Goal: Task Accomplishment & Management: Complete application form

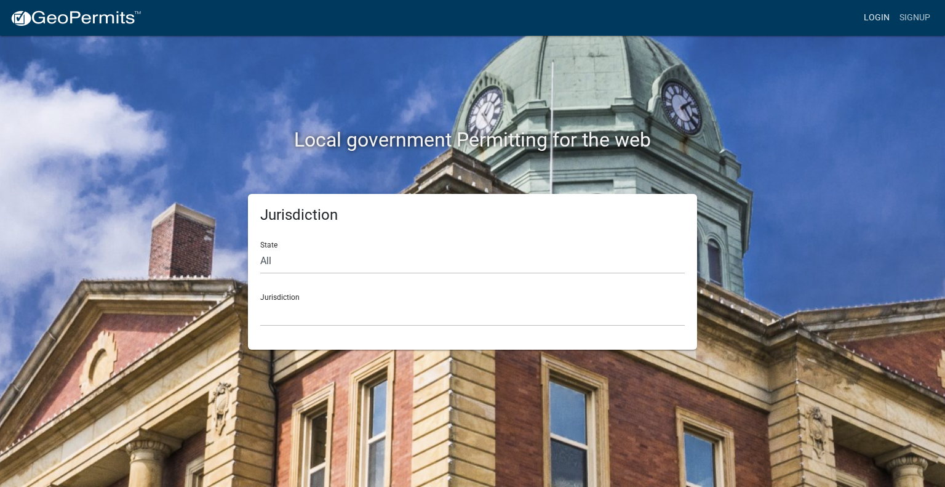
click at [882, 17] on link "Login" at bounding box center [877, 17] width 36 height 23
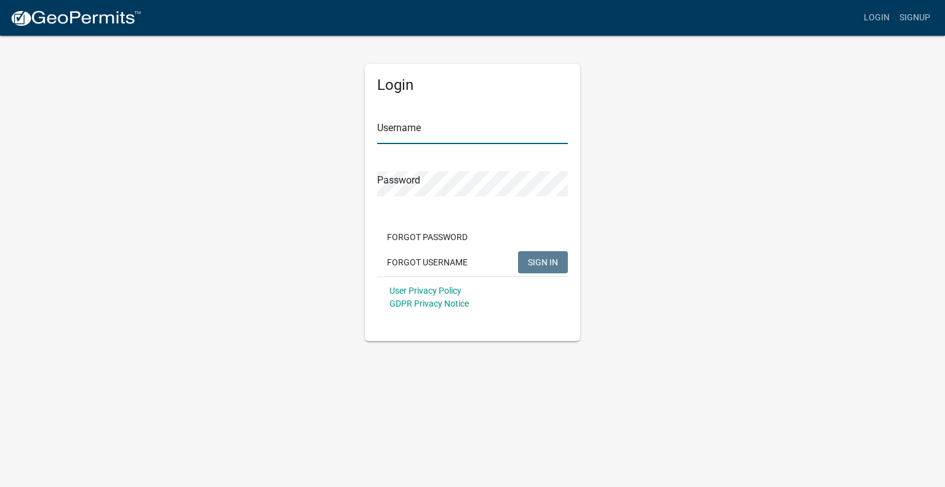
type input "[PERSON_NAME].[PERSON_NAME]"
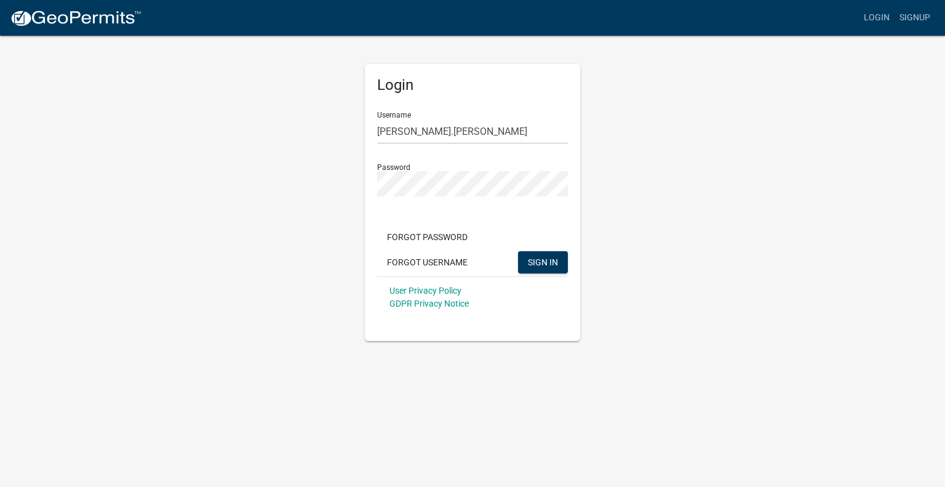
click at [544, 274] on div "Forgot Password Forgot Username SIGN IN" at bounding box center [472, 251] width 191 height 50
click at [549, 263] on span "SIGN IN" at bounding box center [543, 262] width 30 height 10
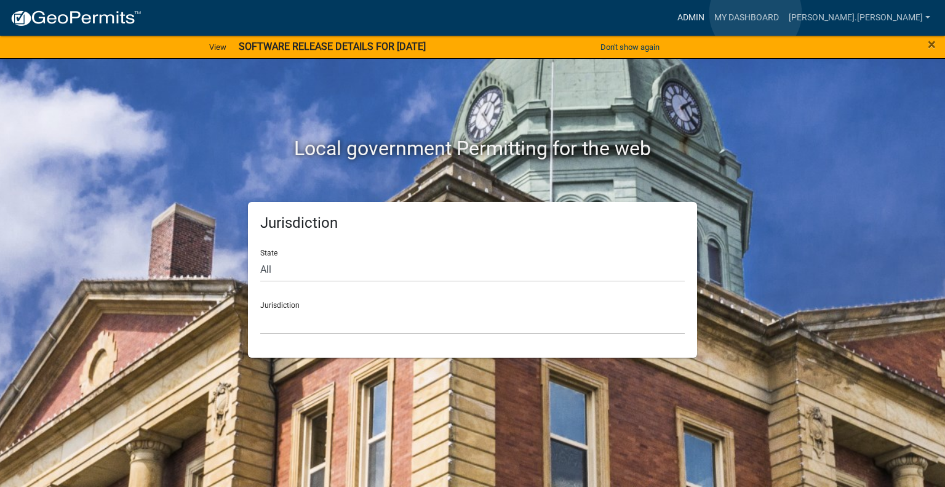
click at [709, 13] on link "Admin" at bounding box center [690, 17] width 37 height 23
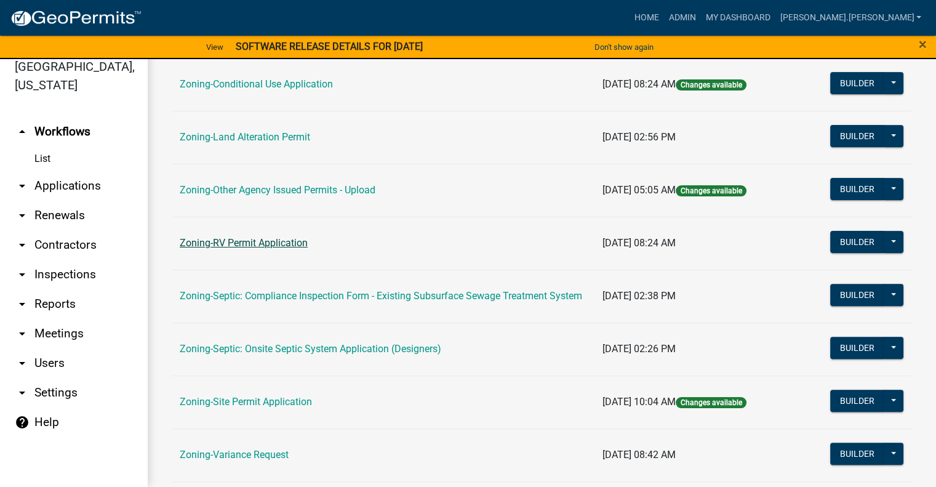
scroll to position [271, 0]
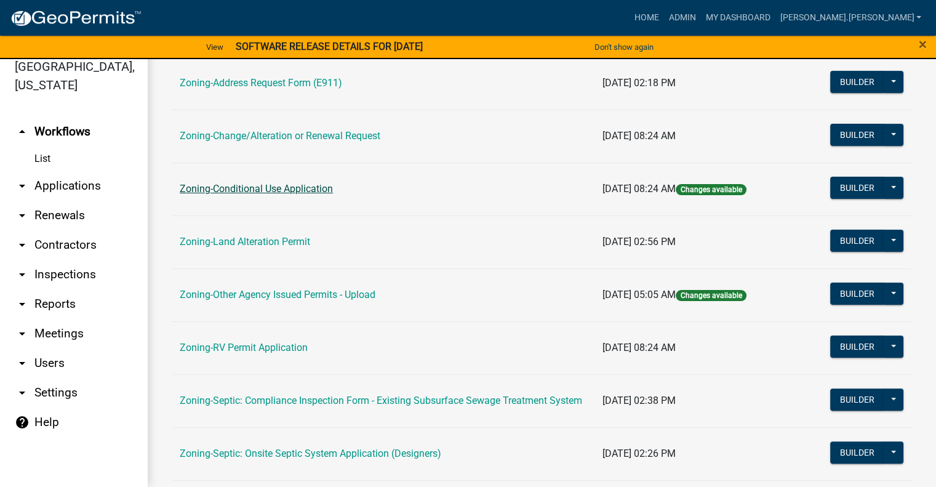
click at [279, 191] on link "Zoning-Conditional Use Application" at bounding box center [256, 189] width 153 height 12
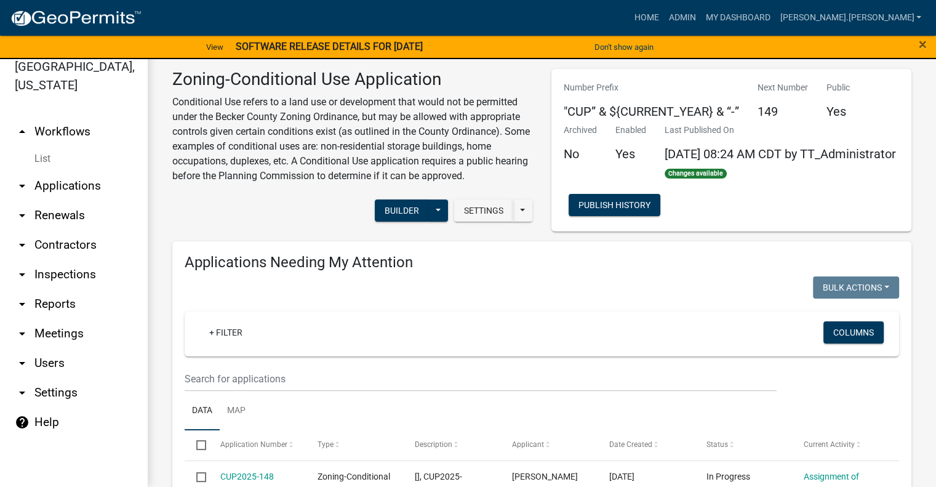
scroll to position [308, 0]
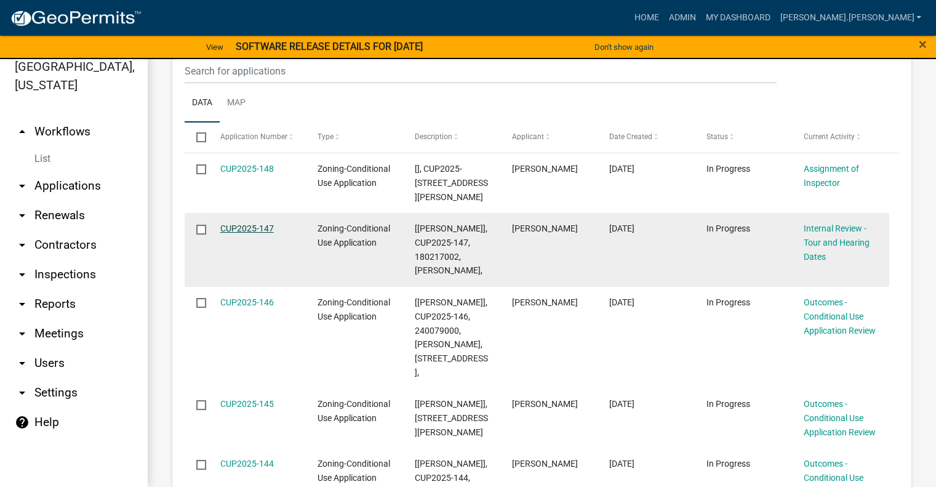
click at [251, 233] on link "CUP2025-147" at bounding box center [247, 228] width 54 height 10
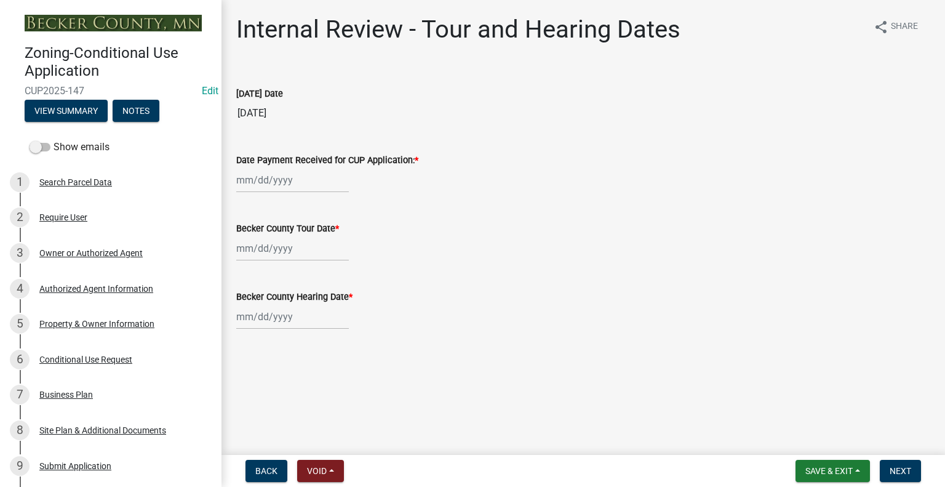
click at [538, 338] on wm-data-entity-input "Becker County Hearing Date *" at bounding box center [583, 306] width 694 height 68
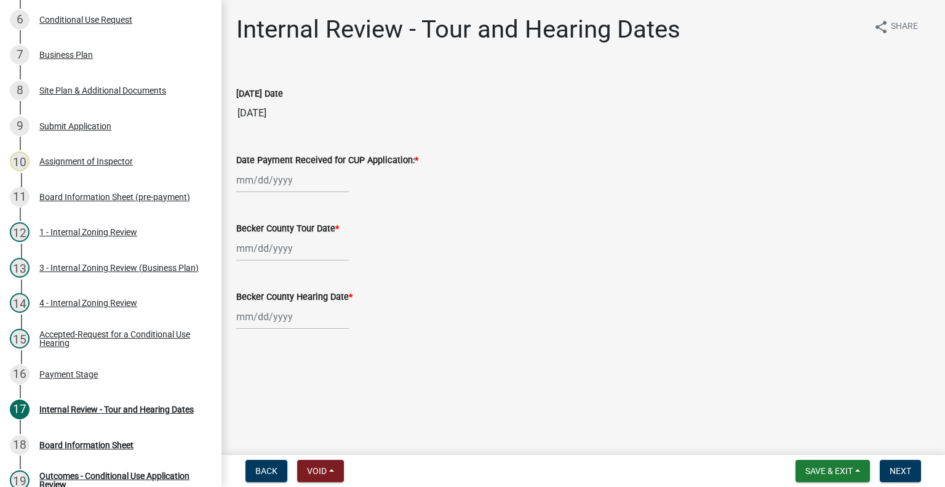
scroll to position [528, 0]
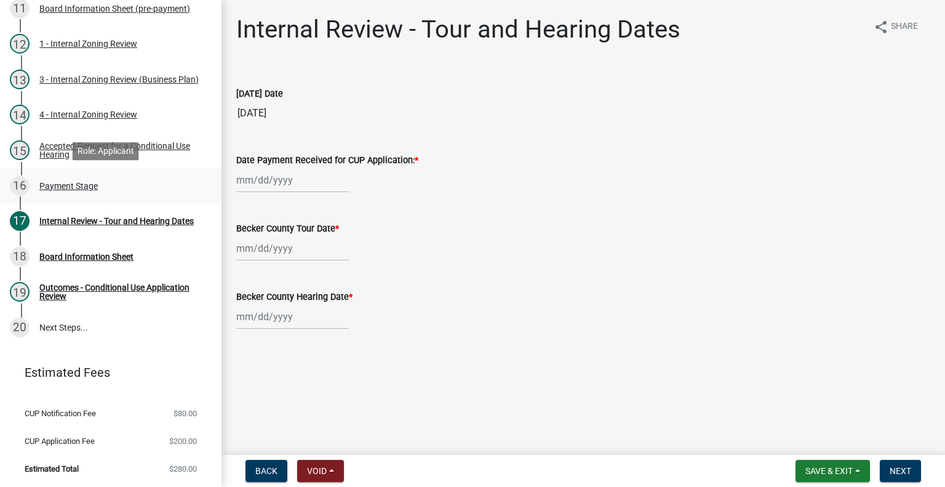
click at [79, 185] on div "Payment Stage" at bounding box center [68, 185] width 58 height 9
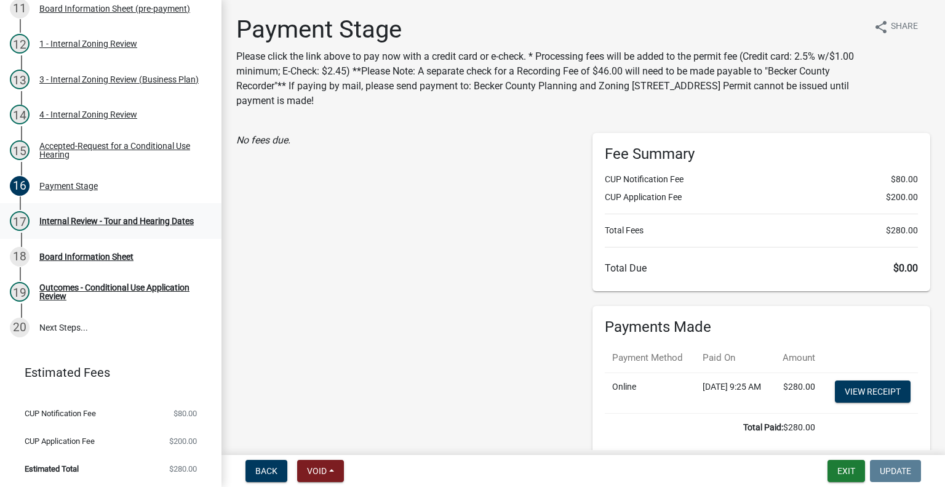
click at [49, 218] on div "Internal Review - Tour and Hearing Dates" at bounding box center [116, 221] width 154 height 9
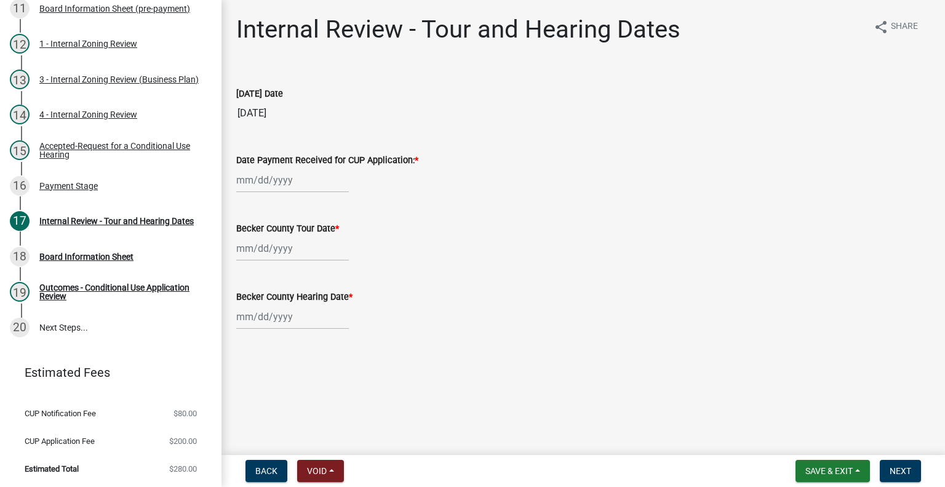
click at [327, 177] on div at bounding box center [292, 179] width 113 height 25
select select "10"
select select "2025"
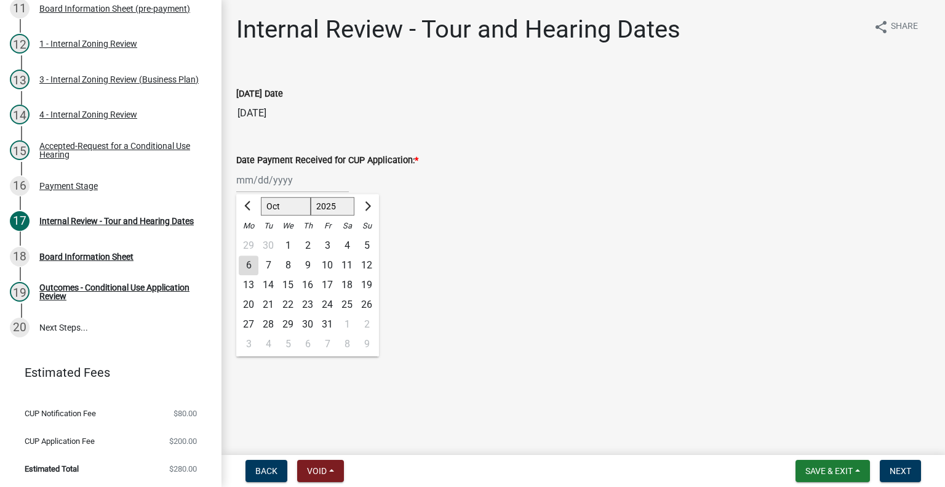
click at [250, 247] on div "29" at bounding box center [249, 246] width 20 height 20
type input "[DATE]"
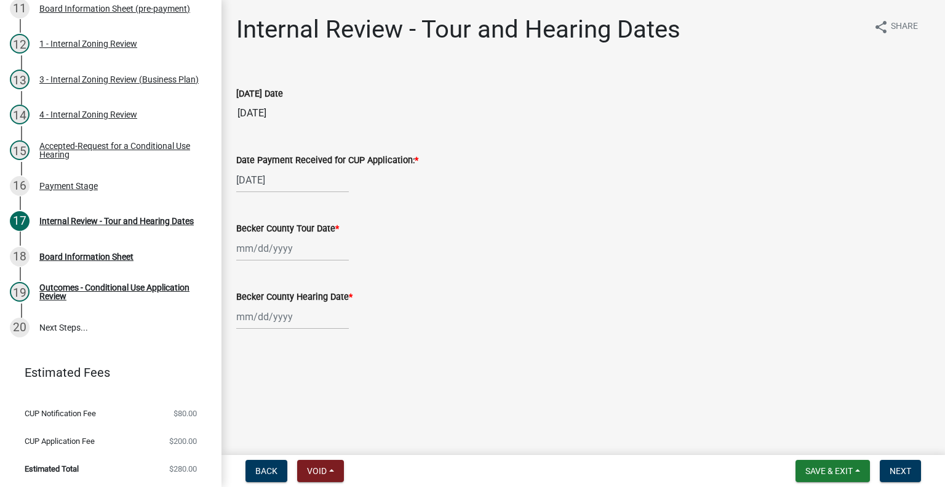
select select "9"
select select "2025"
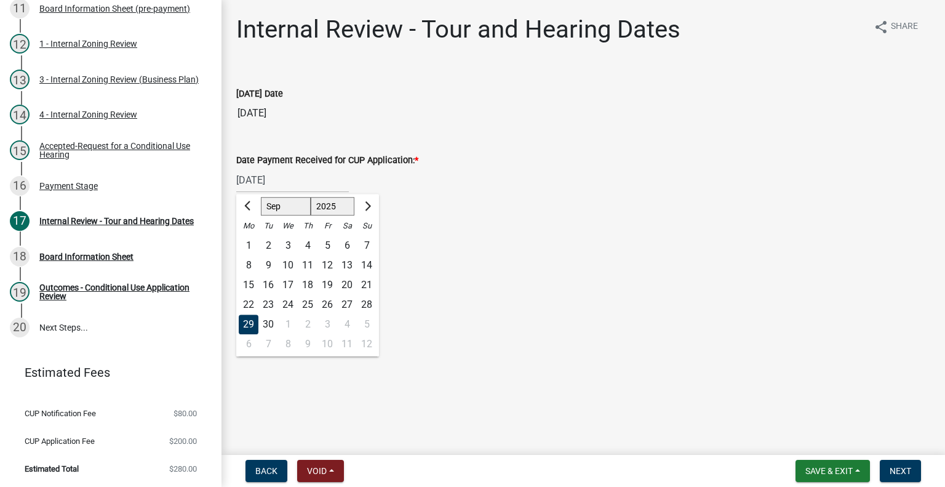
click at [321, 178] on div "[DATE] [PERSON_NAME] Apr May Jun [DATE] Aug Sep Oct Nov [DATE] 1526 1527 1528 1…" at bounding box center [292, 179] width 113 height 25
click at [365, 202] on button "Next month" at bounding box center [366, 206] width 15 height 20
select select "10"
click at [345, 242] on div "4" at bounding box center [347, 246] width 20 height 20
type input "[DATE]"
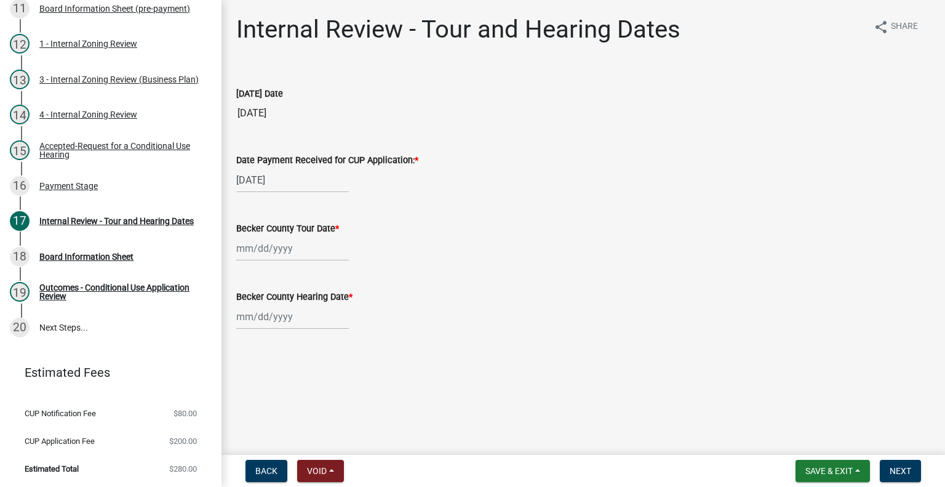
click at [281, 248] on div at bounding box center [292, 248] width 113 height 25
select select "10"
select select "2025"
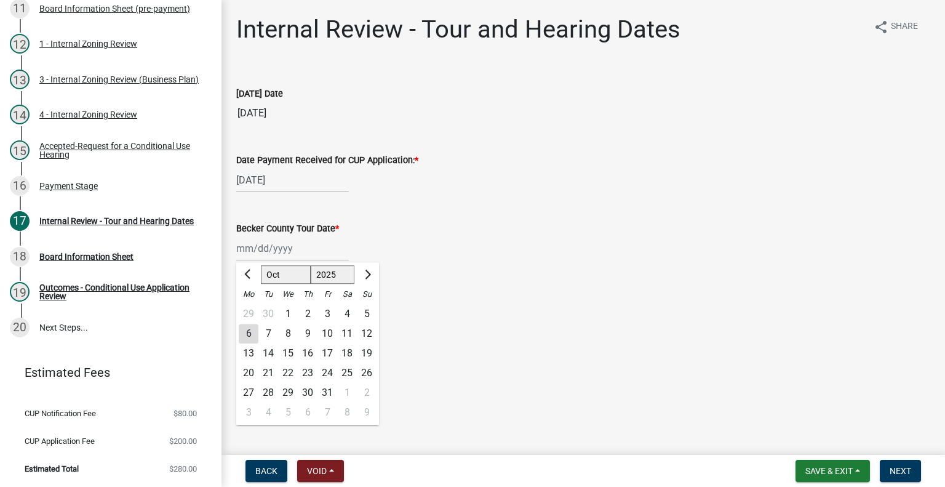
click at [290, 371] on div "22" at bounding box center [288, 373] width 20 height 20
type input "[DATE]"
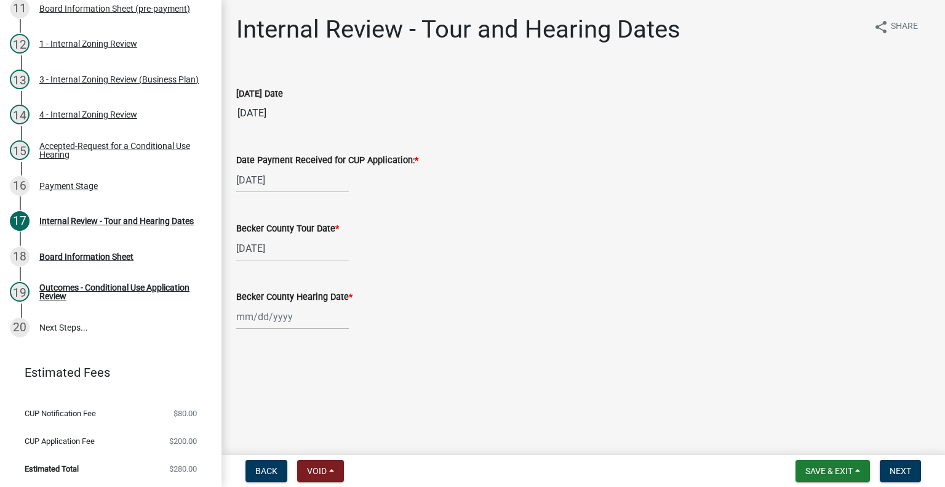
select select "10"
select select "2025"
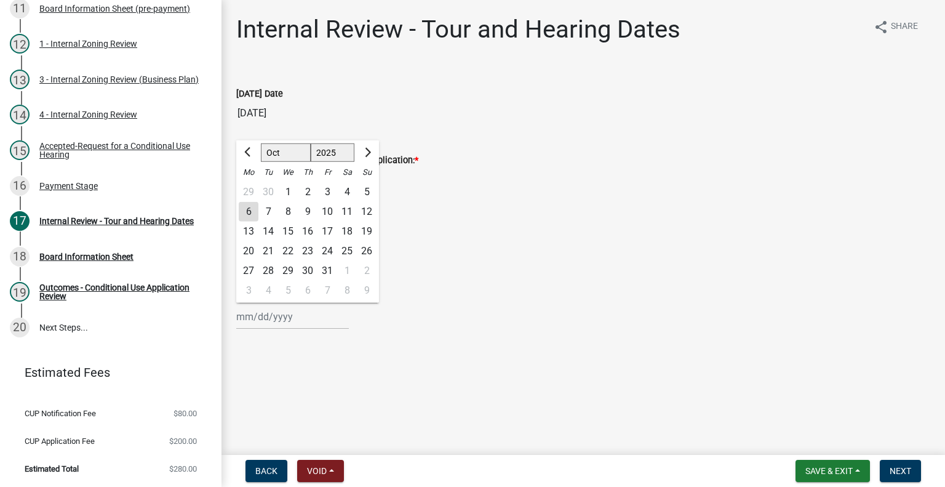
click at [280, 317] on div "[PERSON_NAME] Feb Mar Apr [PERSON_NAME][DATE] Oct Nov [DATE] 1526 1527 1528 152…" at bounding box center [292, 316] width 113 height 25
click at [287, 268] on div "29" at bounding box center [288, 271] width 20 height 20
type input "[DATE]"
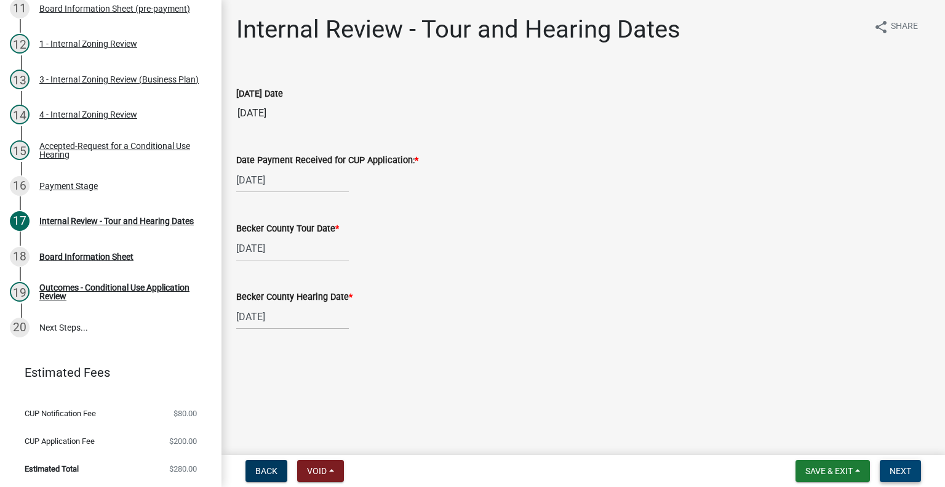
click at [895, 472] on span "Next" at bounding box center [901, 471] width 22 height 10
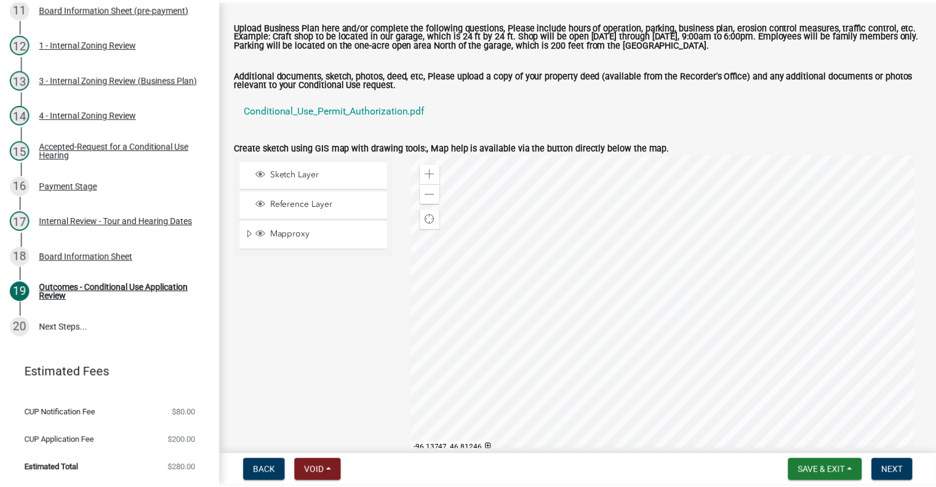
scroll to position [0, 0]
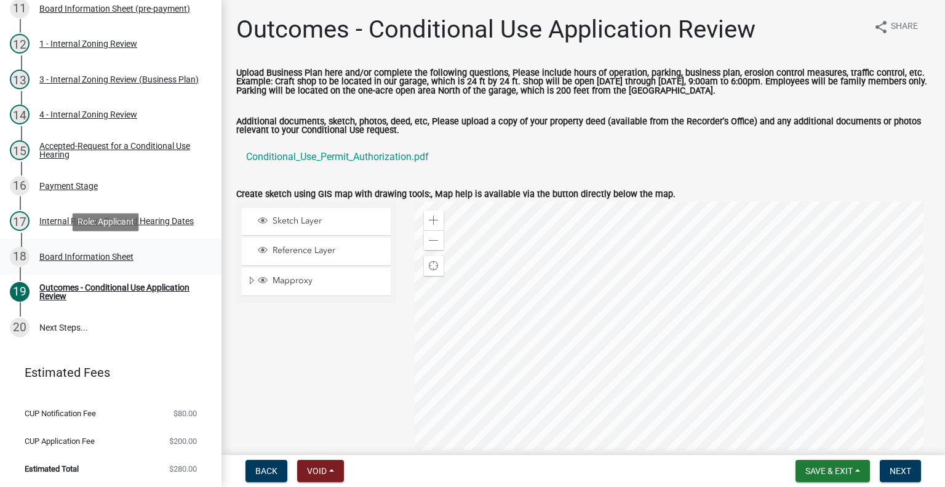
click at [84, 255] on div "Board Information Sheet" at bounding box center [86, 256] width 94 height 9
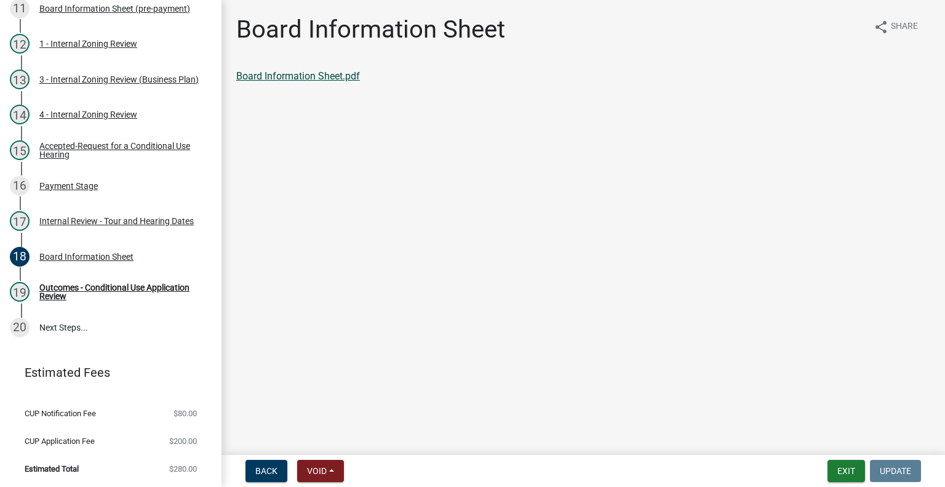
click at [335, 74] on link "Board Information Sheet.pdf" at bounding box center [298, 76] width 124 height 12
click at [848, 472] on button "Exit" at bounding box center [846, 471] width 38 height 22
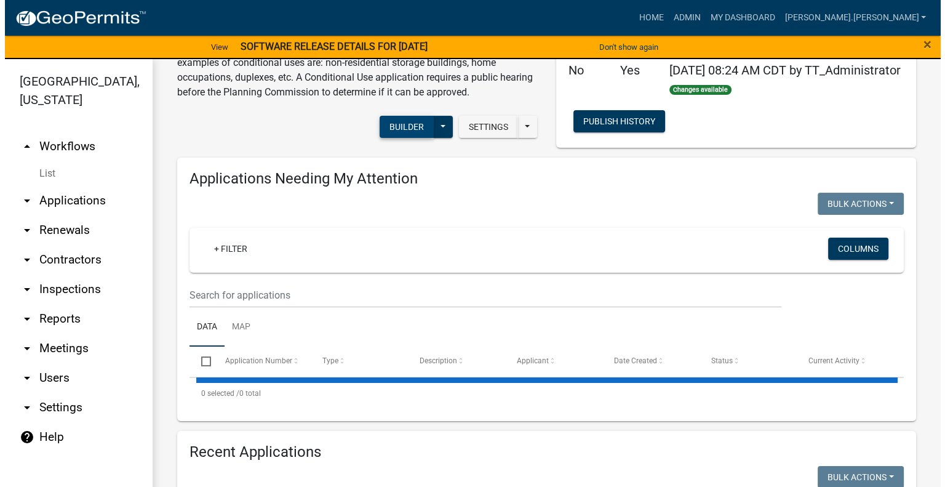
scroll to position [246, 0]
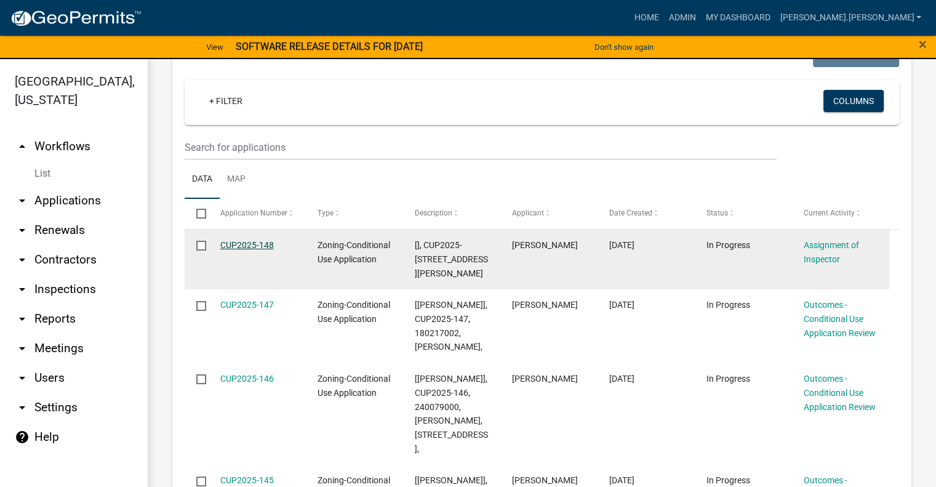
click at [239, 250] on link "CUP2025-148" at bounding box center [247, 245] width 54 height 10
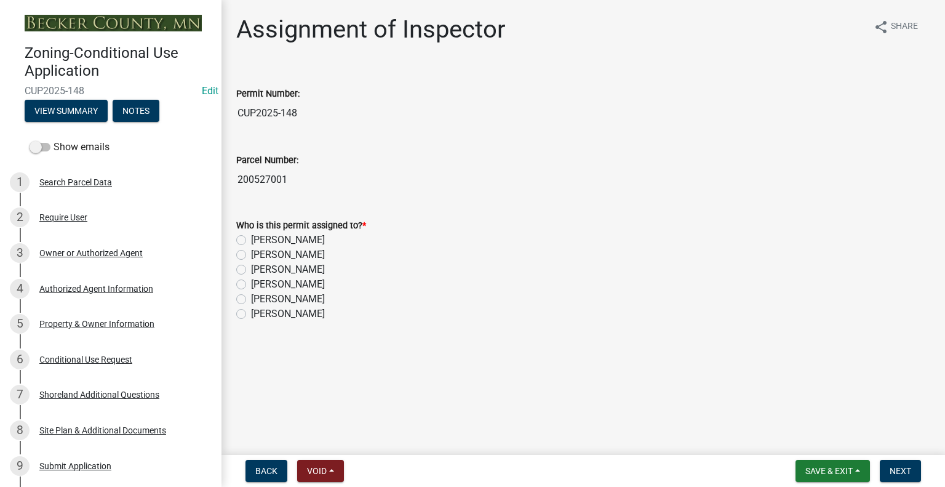
click at [251, 269] on label "[PERSON_NAME]" at bounding box center [288, 269] width 74 height 15
click at [251, 269] on input "[PERSON_NAME]" at bounding box center [255, 266] width 8 height 8
radio input "true"
click at [906, 480] on button "Next" at bounding box center [900, 471] width 41 height 22
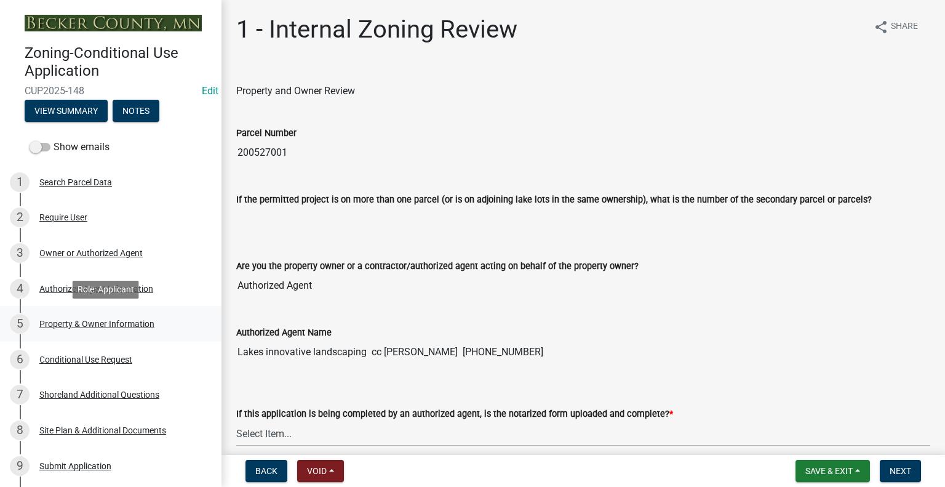
click at [110, 324] on div "Property & Owner Information" at bounding box center [96, 323] width 115 height 9
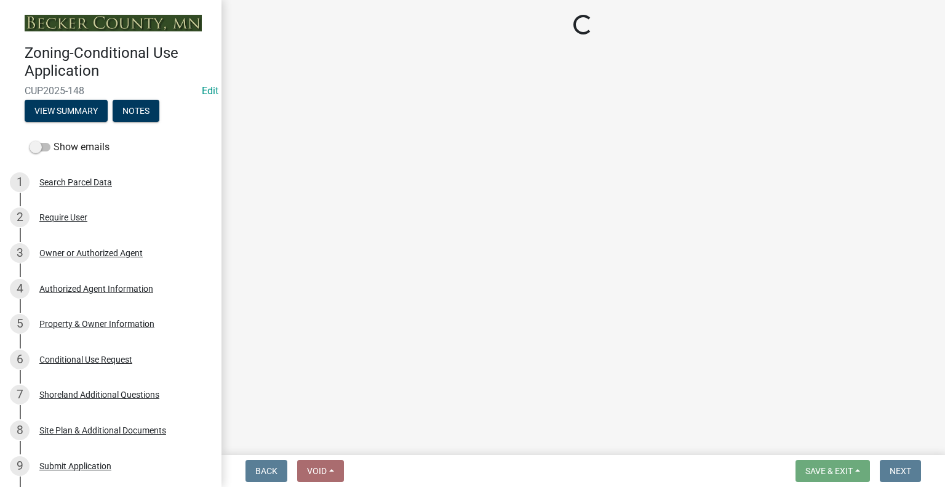
select select "4b14076c-7217-4ef2-b4f2-972eb232c2db"
select select "a4e8f2fe-eb5b-488c-a20e-8d7dc692de5e"
select select "99cd2cf1-4fe5-4473-8f15-61e3df51664a"
select select "c4c852e1-cb27-4ff4-a41a-e8b68d250ed1"
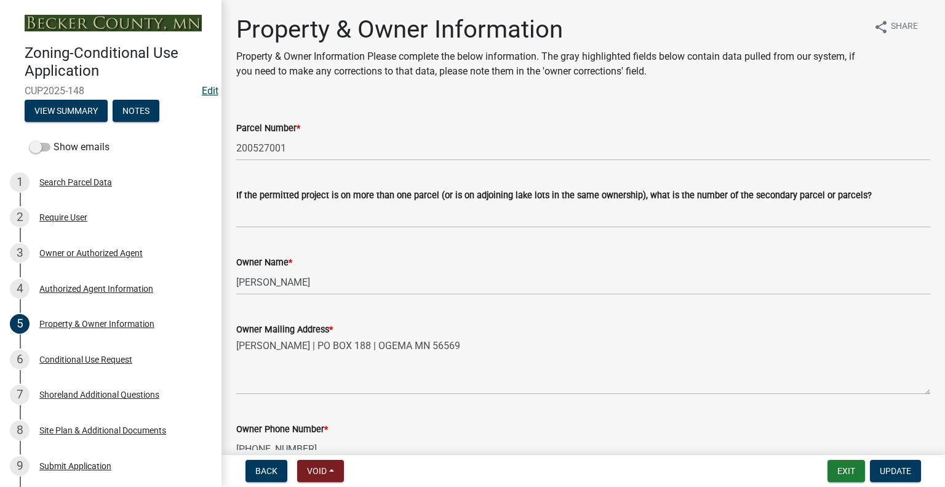
click at [202, 90] on link "Edit" at bounding box center [210, 91] width 17 height 12
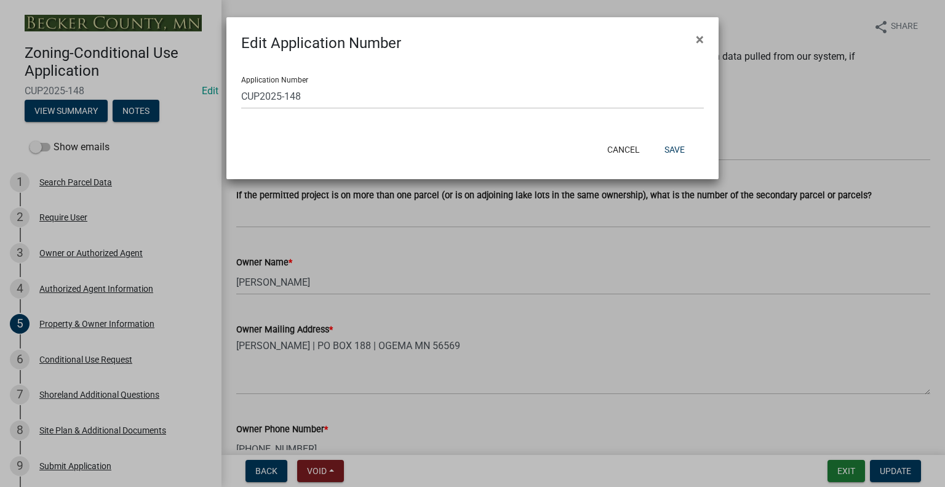
click at [160, 188] on ngb-modal-window "Edit Application Number × Application Number CUP2025-148 Cancel Save" at bounding box center [472, 243] width 945 height 487
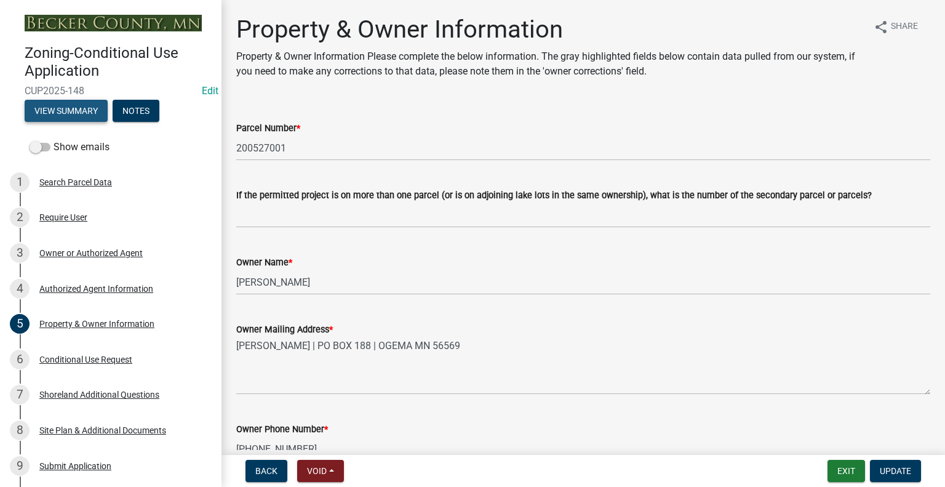
click at [72, 115] on button "View Summary" at bounding box center [66, 111] width 83 height 22
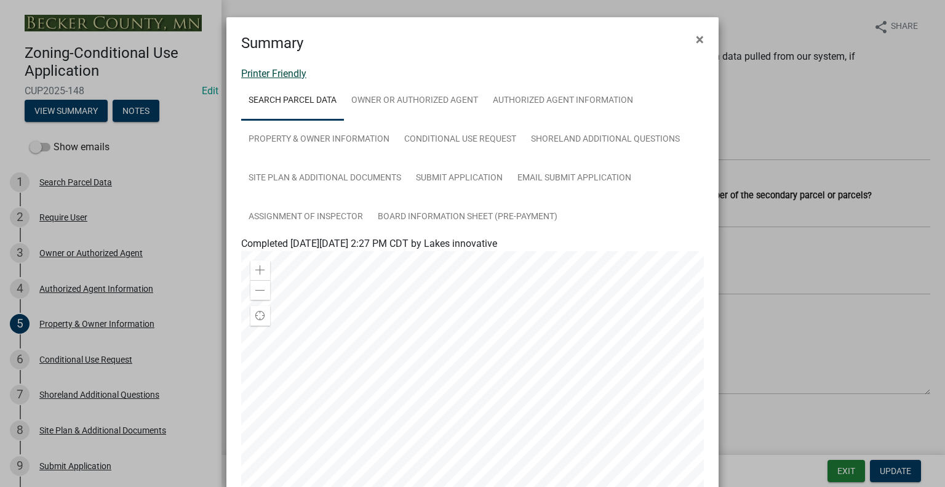
click at [279, 74] on link "Printer Friendly" at bounding box center [273, 74] width 65 height 12
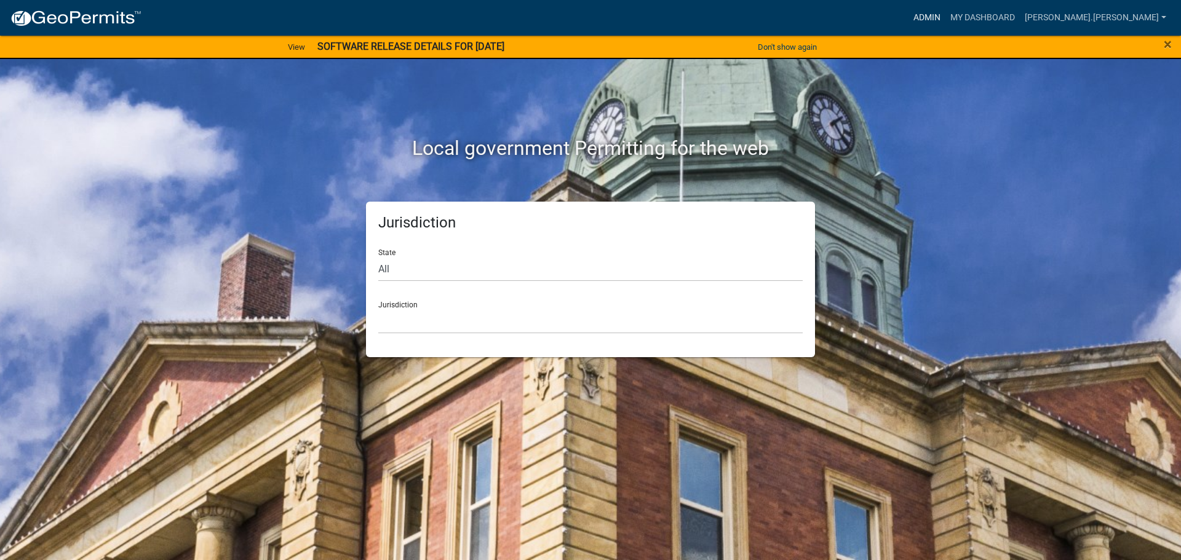
click at [946, 18] on link "Admin" at bounding box center [927, 17] width 37 height 23
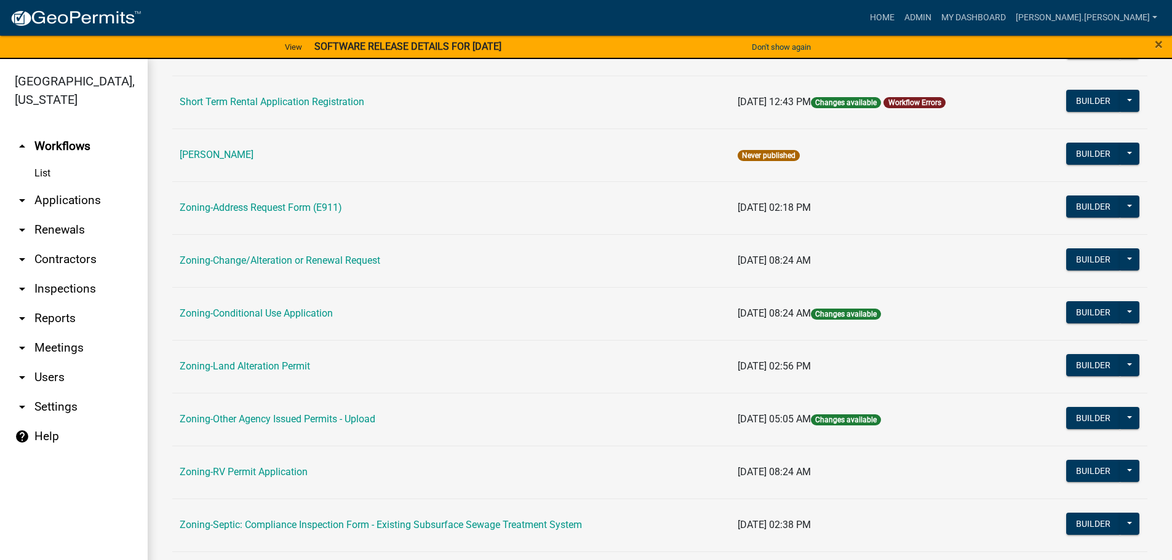
scroll to position [185, 0]
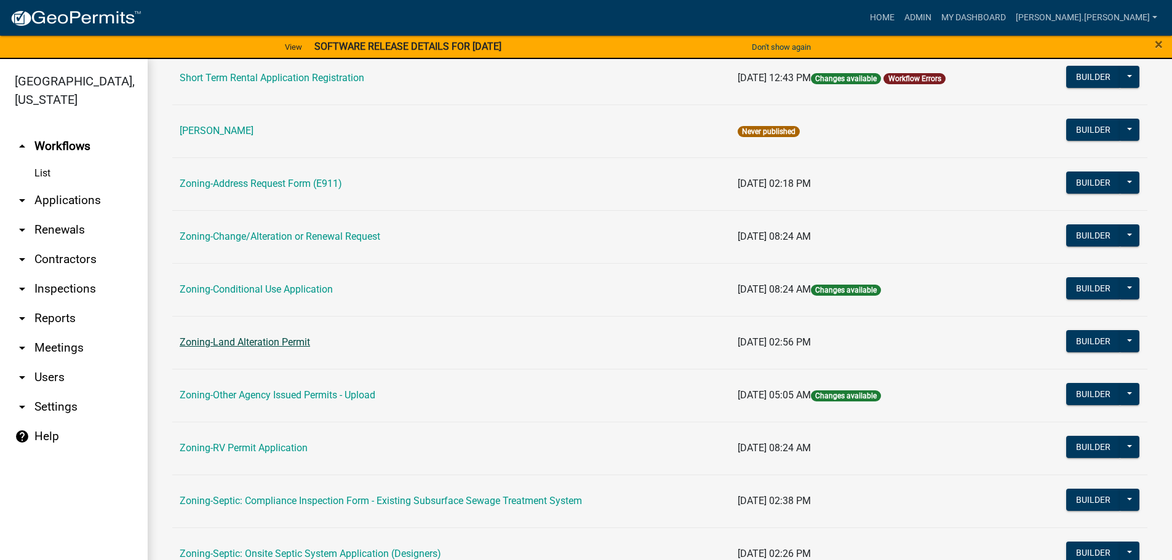
click at [273, 344] on link "Zoning-Land Alteration Permit" at bounding box center [245, 343] width 130 height 12
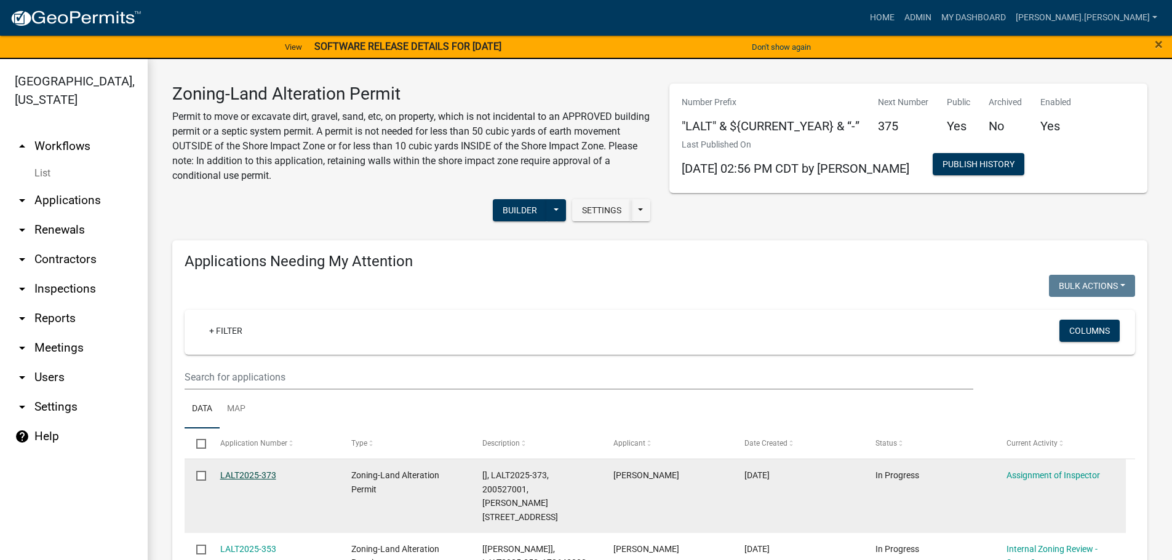
click at [259, 476] on link "LALT2025-373" at bounding box center [248, 476] width 56 height 10
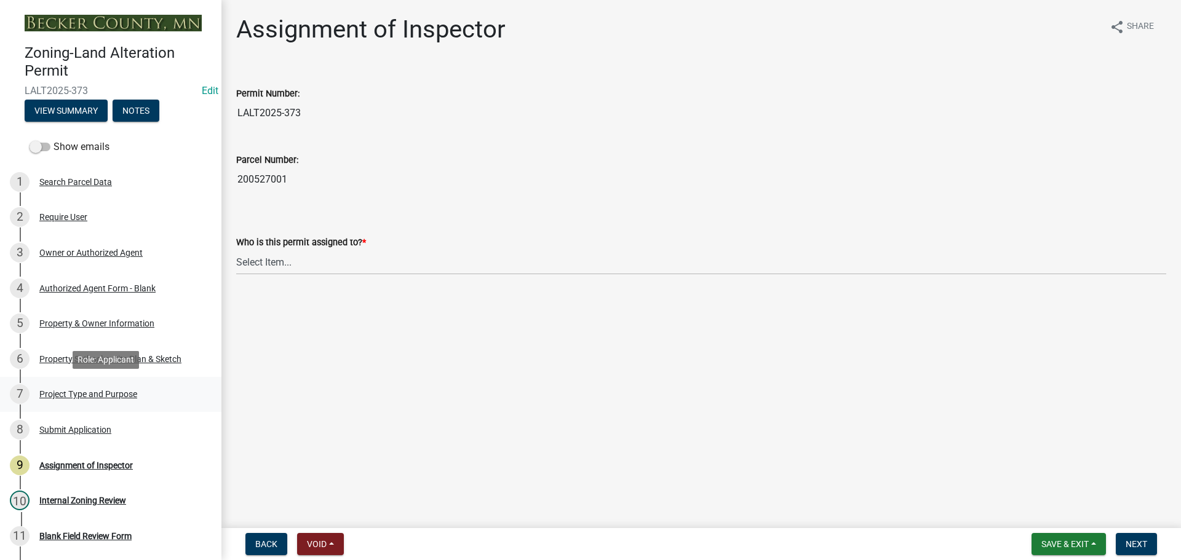
click at [92, 391] on div "Project Type and Purpose" at bounding box center [88, 394] width 98 height 9
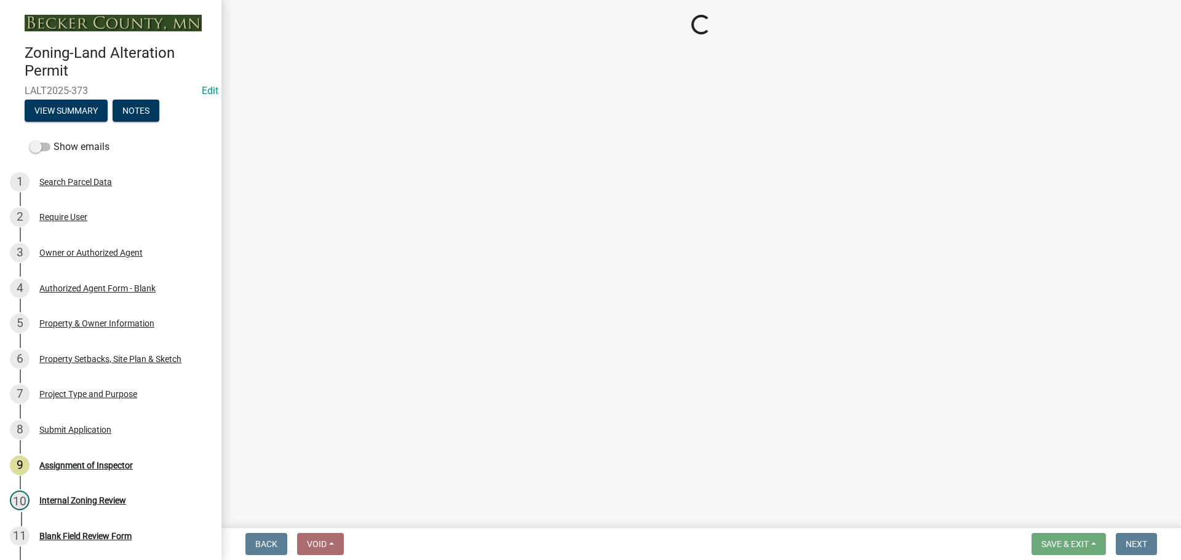
select select "3b8cde2f-c5af-4582-9804-56913c7a8cb6"
select select "01399c93-f3af-4409-b115-658e1b2bda8f"
select select "0bb29b78-ca51-4f27-b7a3-bb3a6a109b2c"
select select "18f4bab8-9601-4aa3-ae07-7471c9a4ab98"
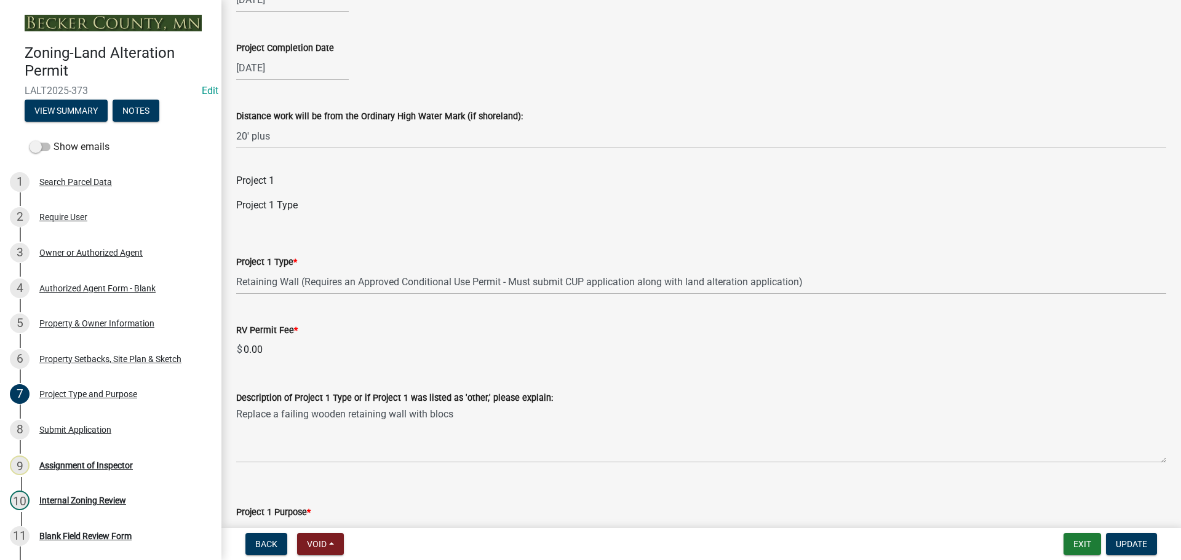
scroll to position [554, 0]
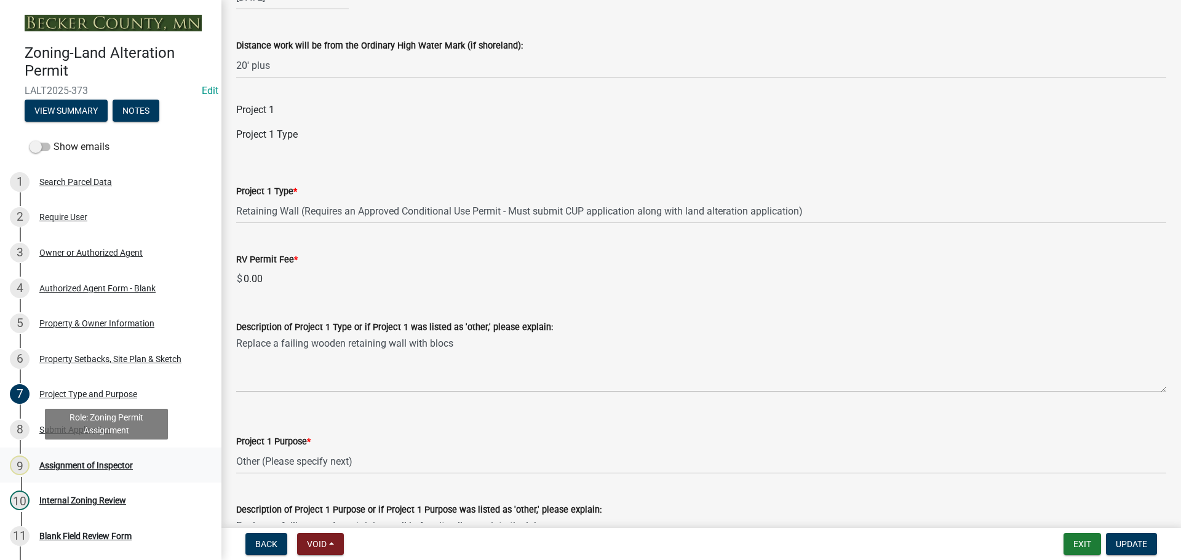
click at [110, 466] on div "Assignment of Inspector" at bounding box center [86, 465] width 94 height 9
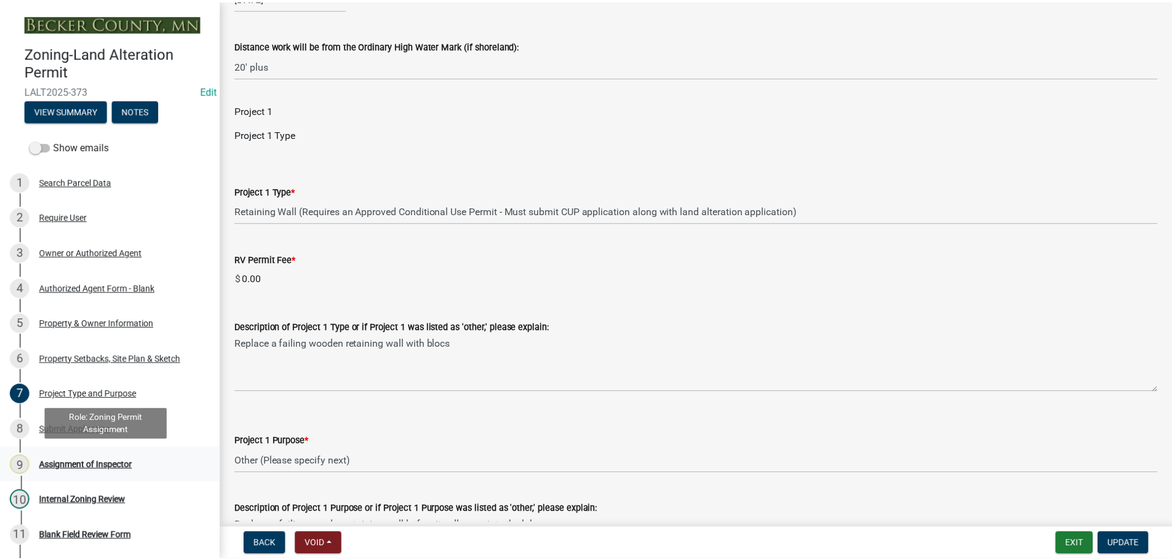
scroll to position [0, 0]
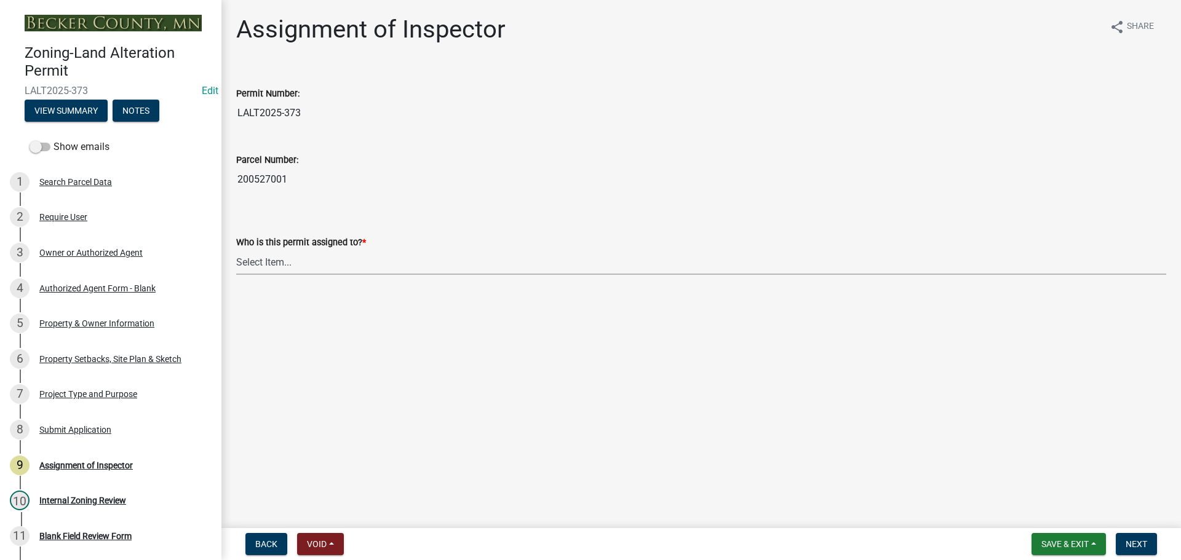
click at [340, 264] on select "Select Item... Jeff Rusness Kyle Vareberg Nicole Bradbury Susan Rockwell Tyler …" at bounding box center [701, 262] width 930 height 25
click at [236, 250] on select "Select Item... Jeff Rusness Kyle Vareberg Nicole Bradbury Susan Rockwell Tyler …" at bounding box center [701, 262] width 930 height 25
click at [327, 258] on select "Select Item... Jeff Rusness Kyle Vareberg Nicole Bradbury Susan Rockwell Tyler …" at bounding box center [701, 262] width 930 height 25
click at [236, 250] on select "Select Item... Jeff Rusness Kyle Vareberg Nicole Bradbury Susan Rockwell Tyler …" at bounding box center [701, 262] width 930 height 25
drag, startPoint x: 311, startPoint y: 259, endPoint x: 312, endPoint y: 274, distance: 14.8
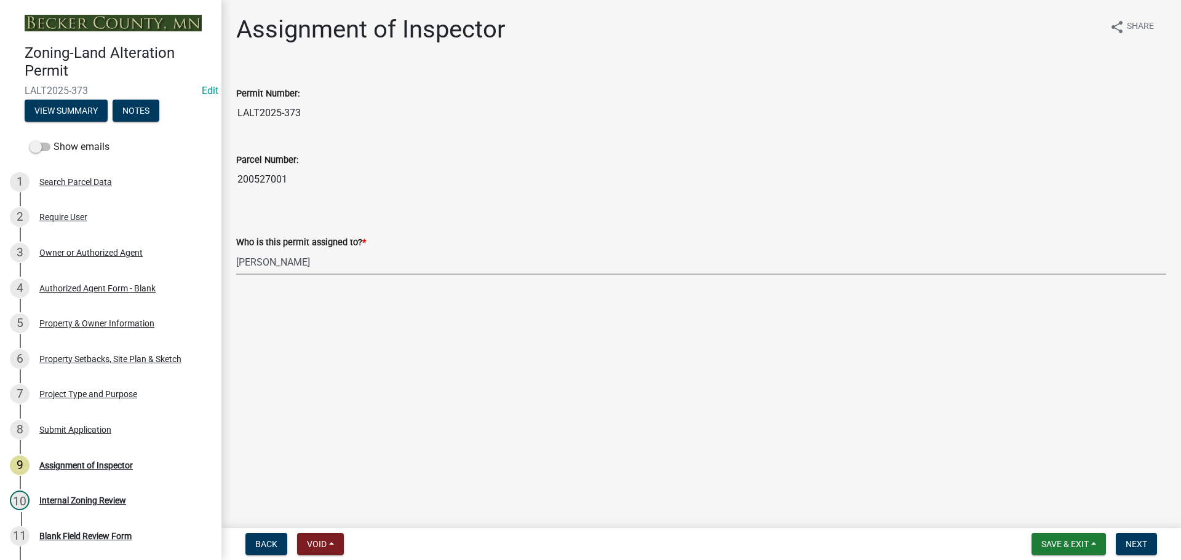
click at [311, 261] on select "Select Item... Jeff Rusness Kyle Vareberg Nicole Bradbury Susan Rockwell Tyler …" at bounding box center [701, 262] width 930 height 25
click at [236, 250] on select "Select Item... Jeff Rusness Kyle Vareberg Nicole Bradbury Susan Rockwell Tyler …" at bounding box center [701, 262] width 930 height 25
select select "46a4e5dd-5e54-4833-a695-492bd64ca2bd"
click at [1044, 548] on span "Save & Exit" at bounding box center [1065, 545] width 47 height 10
click at [1040, 517] on button "Save & Exit" at bounding box center [1057, 513] width 98 height 30
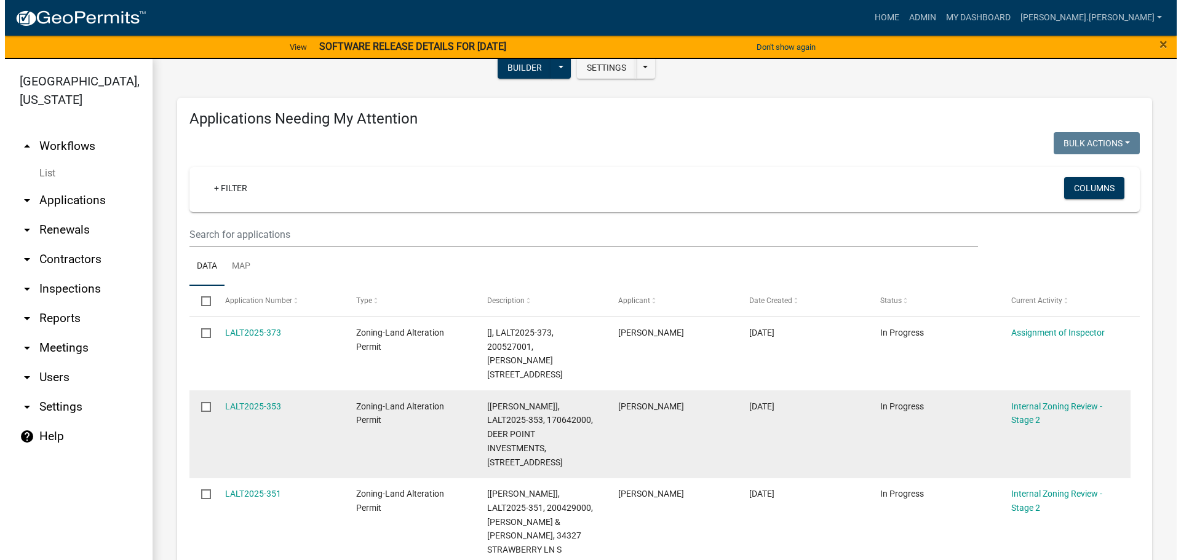
scroll to position [185, 0]
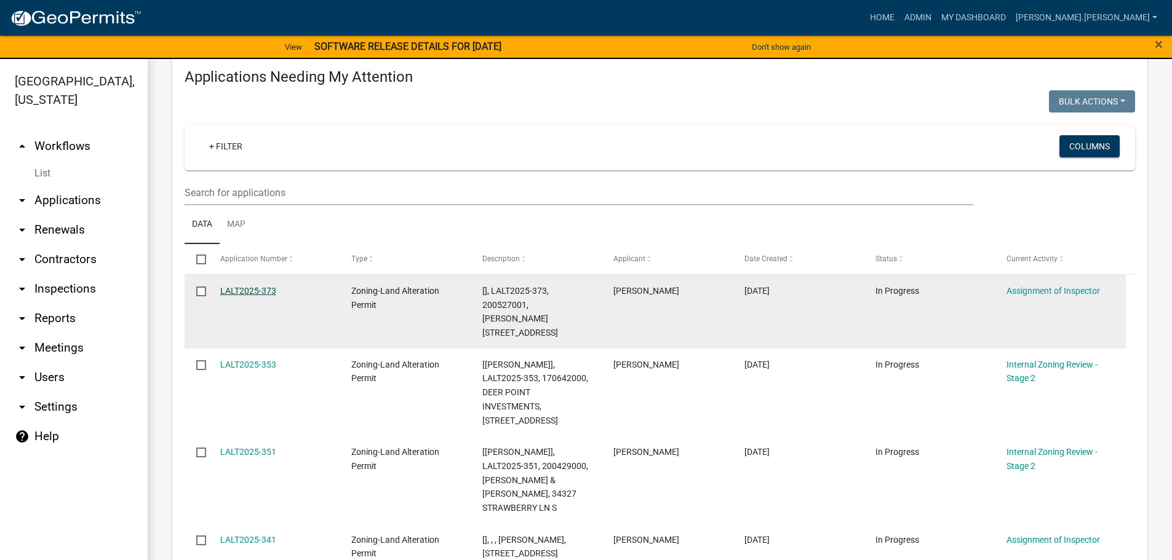
click at [233, 289] on link "LALT2025-373" at bounding box center [248, 291] width 56 height 10
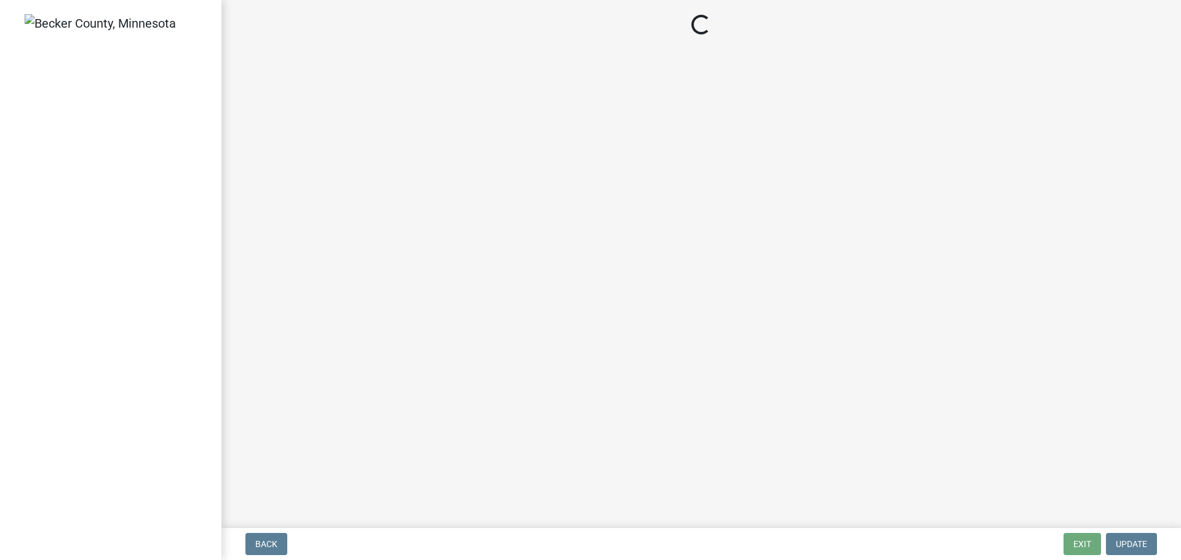
select select "46a4e5dd-5e54-4833-a695-492bd64ca2bd"
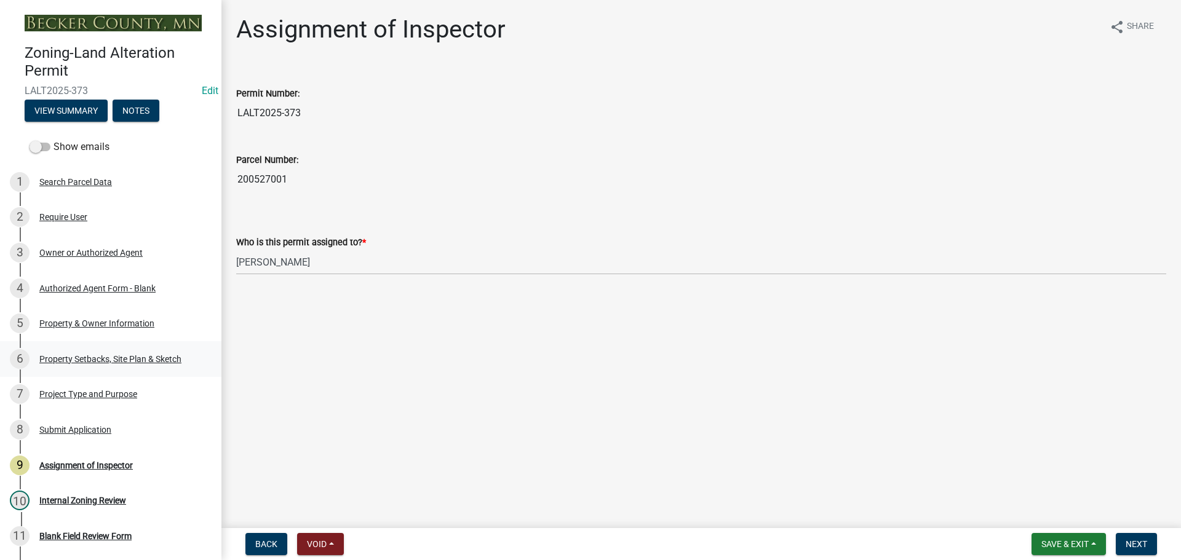
click at [103, 355] on div "Property Setbacks, Site Plan & Sketch" at bounding box center [110, 359] width 142 height 9
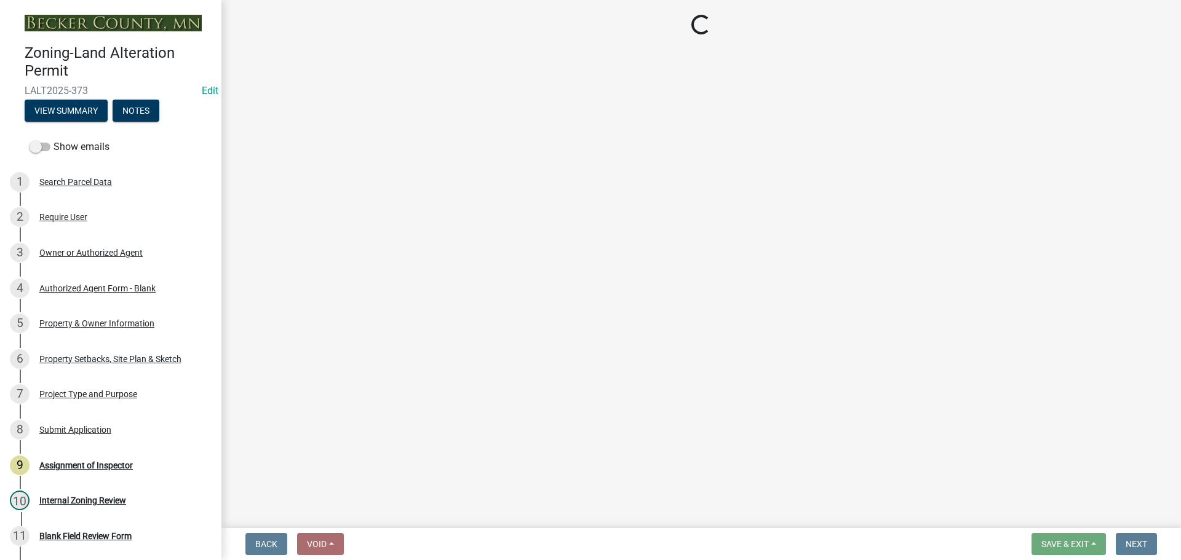
select select "023fca83-4df2-42b9-94ed-3498437255e1"
select select "84ece663-5328-4739-b2f5-2b1393f0600c"
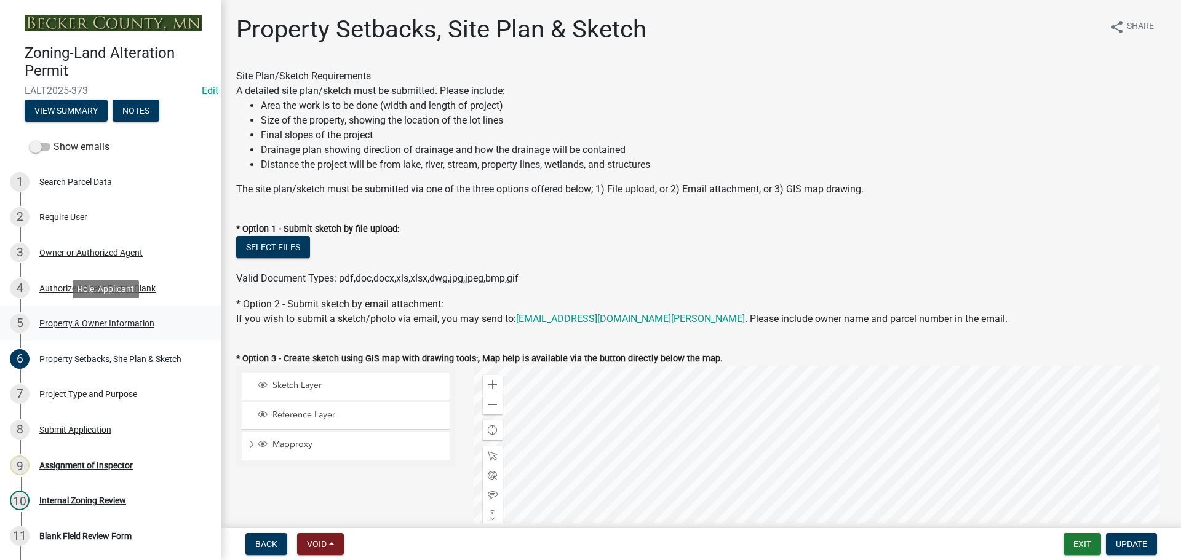
click at [101, 329] on div "5 Property & Owner Information" at bounding box center [106, 324] width 192 height 20
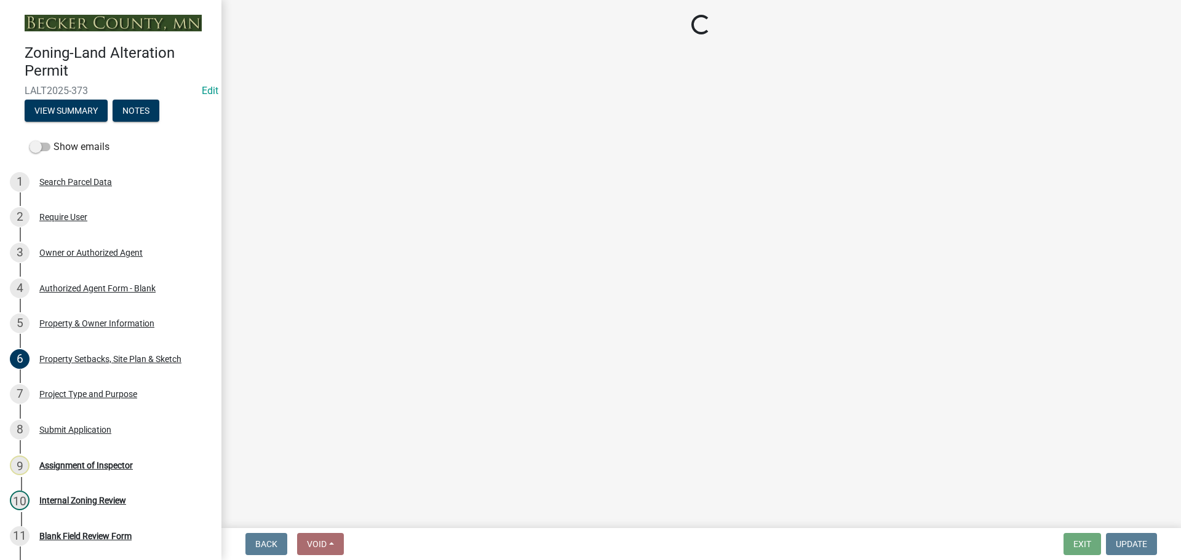
select select "73e66048-8225-45ec-923b-23f9024b5de9"
select select "1014f266-e635-411f-b437-f15df17140f3"
select select "d4d80fd2-4592-4b42-b162-92c6ae87a66c"
select select "1da163b3-5caa-4771-a80b-84ea68e29d4a"
select select "9bed9849-1b0f-4e84-b268-e11c65586756"
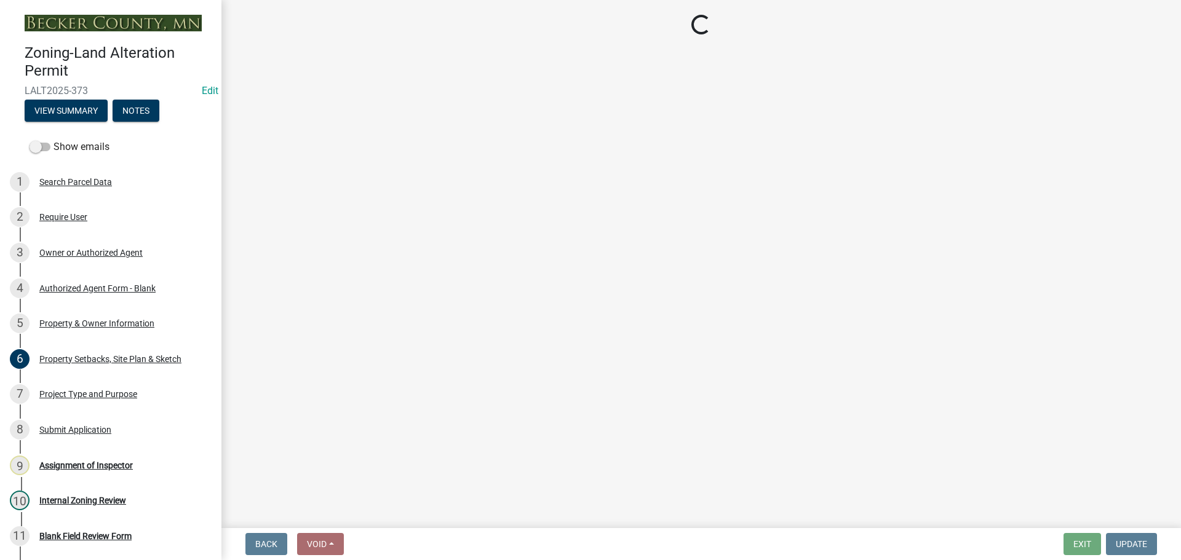
select select "502f27c8-179a-4c91-aa53-e9b5c4c51629"
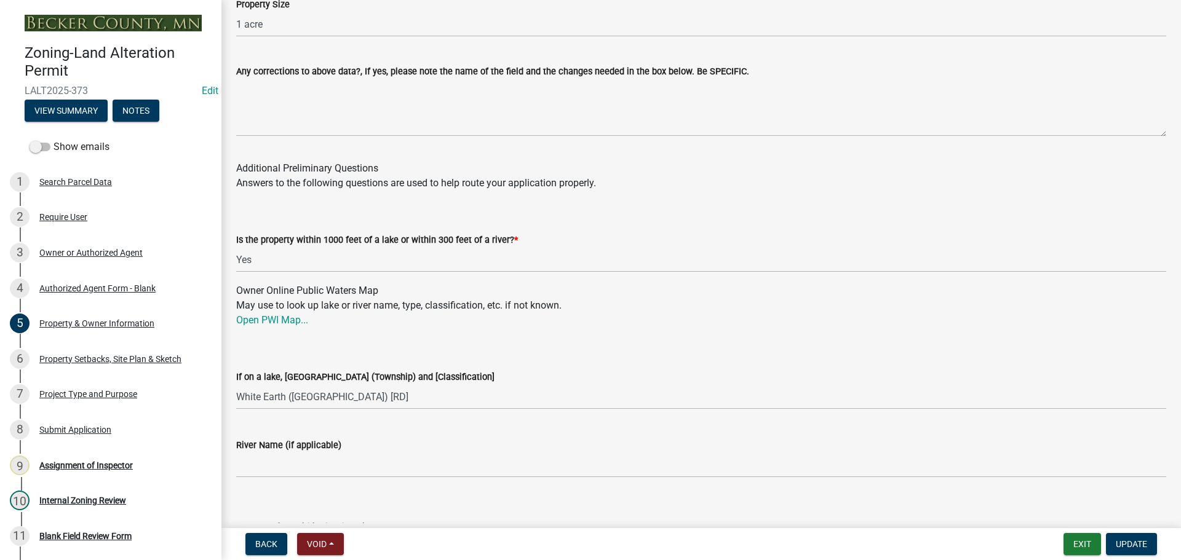
scroll to position [1353, 0]
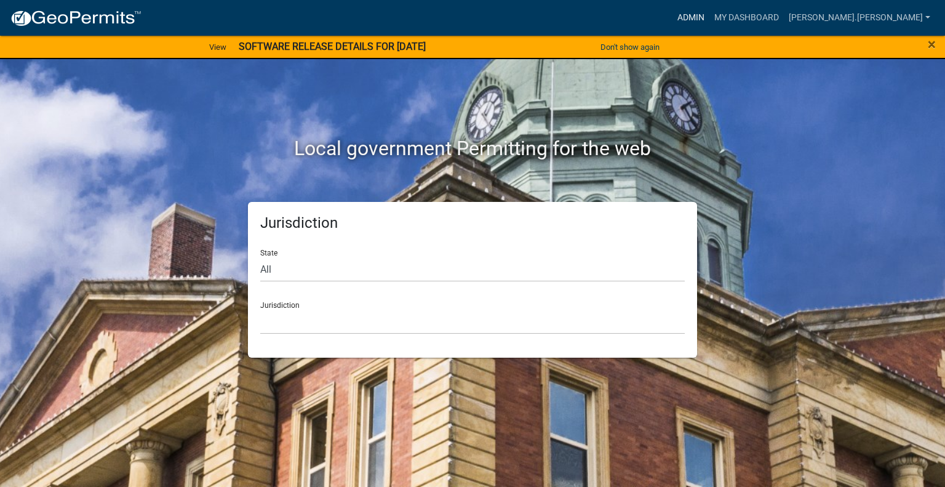
click at [709, 19] on link "Admin" at bounding box center [690, 17] width 37 height 23
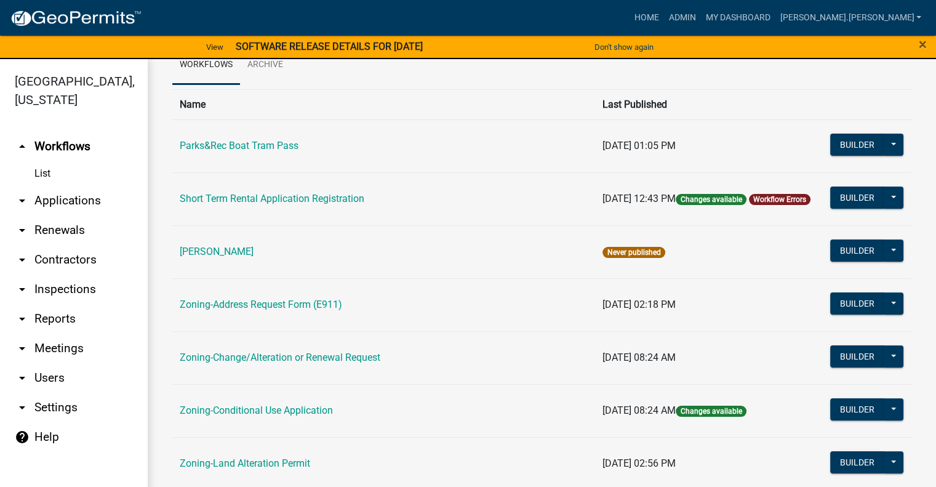
scroll to position [123, 0]
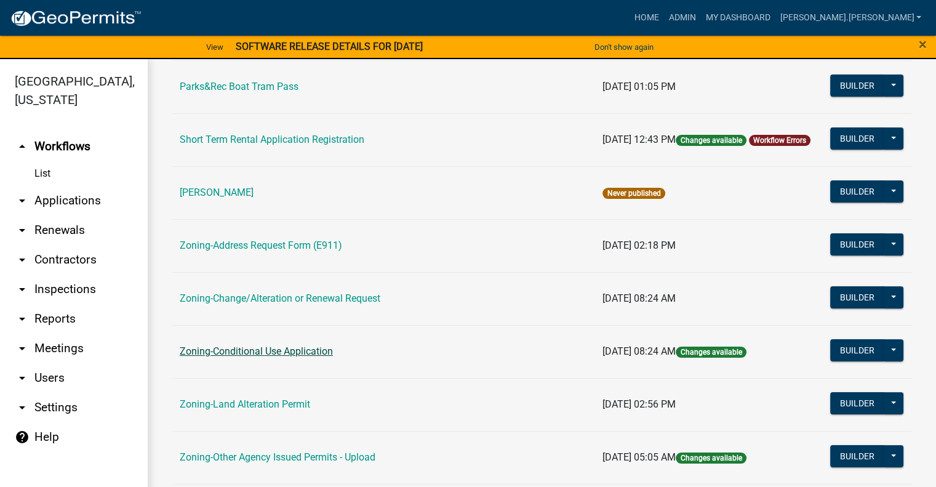
click at [290, 351] on link "Zoning-Conditional Use Application" at bounding box center [256, 351] width 153 height 12
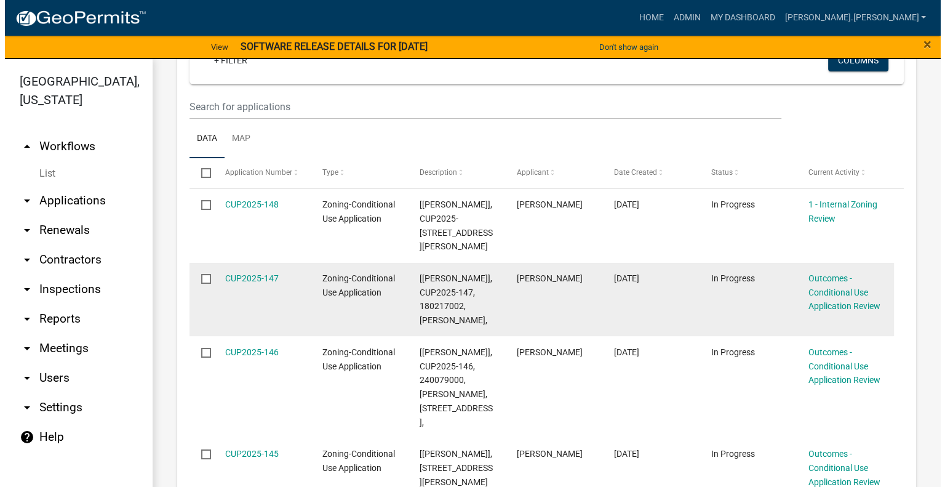
scroll to position [369, 0]
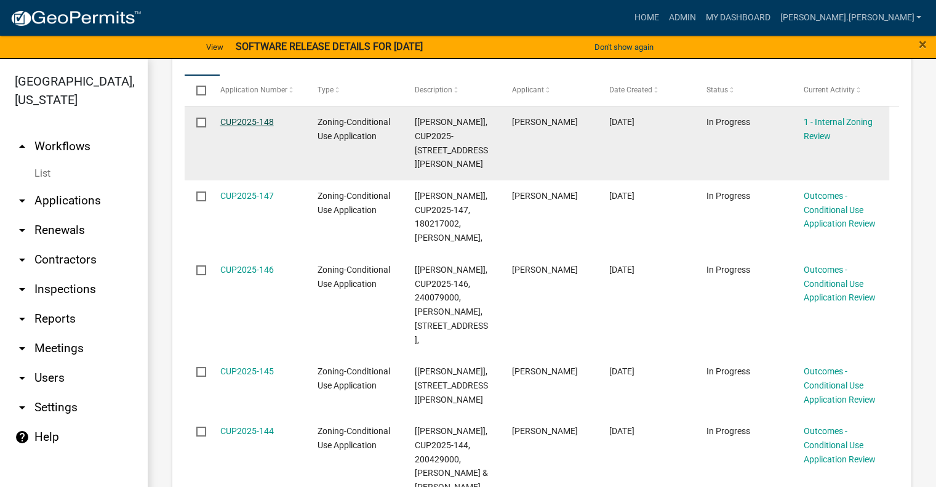
click at [240, 127] on link "CUP2025-148" at bounding box center [247, 122] width 54 height 10
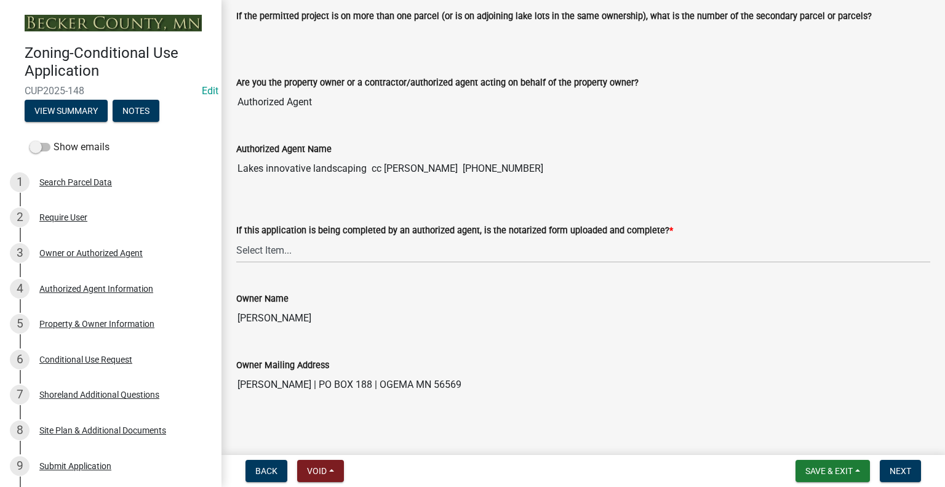
scroll to position [185, 0]
click at [355, 249] on select "Select Item... Yes No N/A" at bounding box center [583, 248] width 694 height 25
click at [236, 236] on select "Select Item... Yes No N/A" at bounding box center [583, 248] width 694 height 25
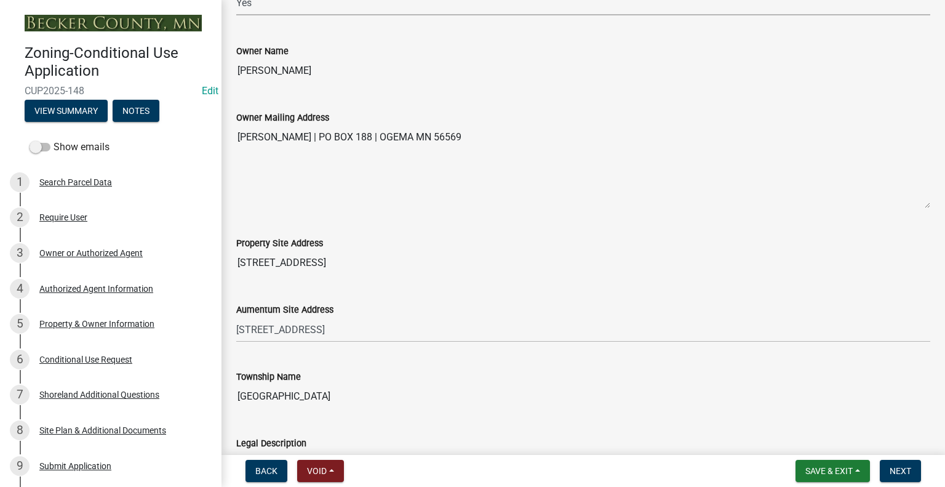
scroll to position [308, 0]
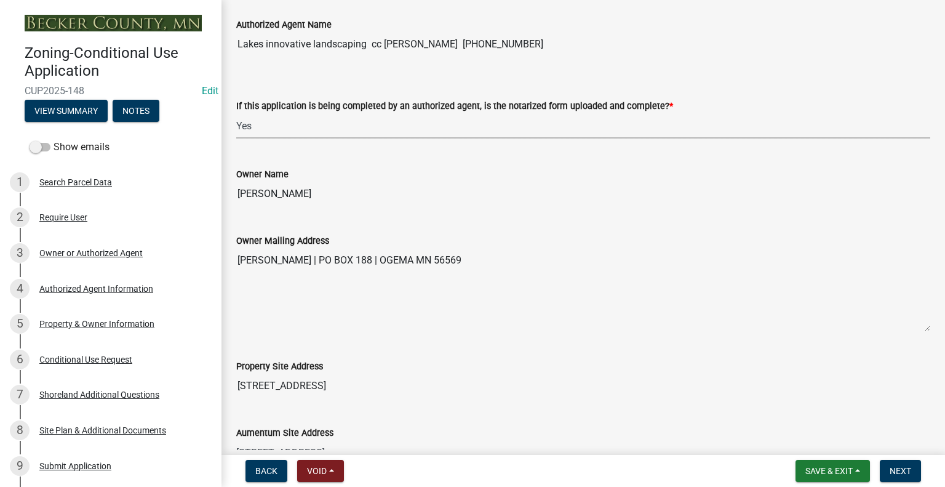
click at [321, 126] on select "Select Item... Yes No N/A" at bounding box center [583, 125] width 694 height 25
click at [236, 113] on select "Select Item... Yes No N/A" at bounding box center [583, 125] width 694 height 25
select select "af7a7352-2913-43ab-8dc6-20890ee865cc"
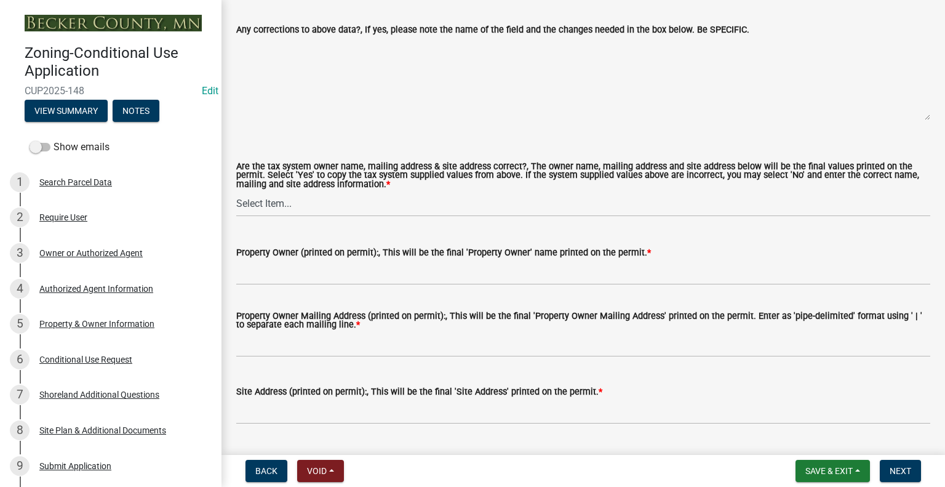
scroll to position [1046, 0]
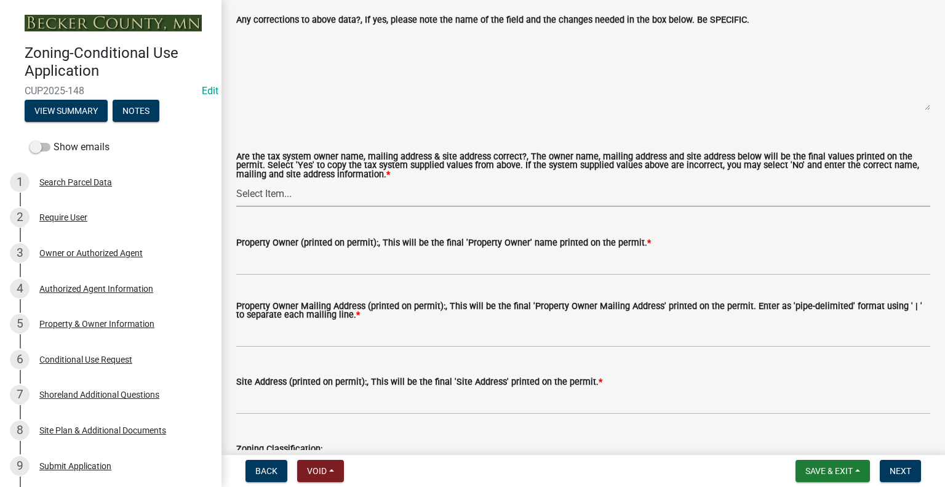
click at [289, 193] on select "Select Item... Yes No" at bounding box center [583, 193] width 694 height 25
click at [236, 181] on select "Select Item... Yes No" at bounding box center [583, 193] width 694 height 25
select select "1cff94a7-300b-4b9f-b2b4-31760b2df794"
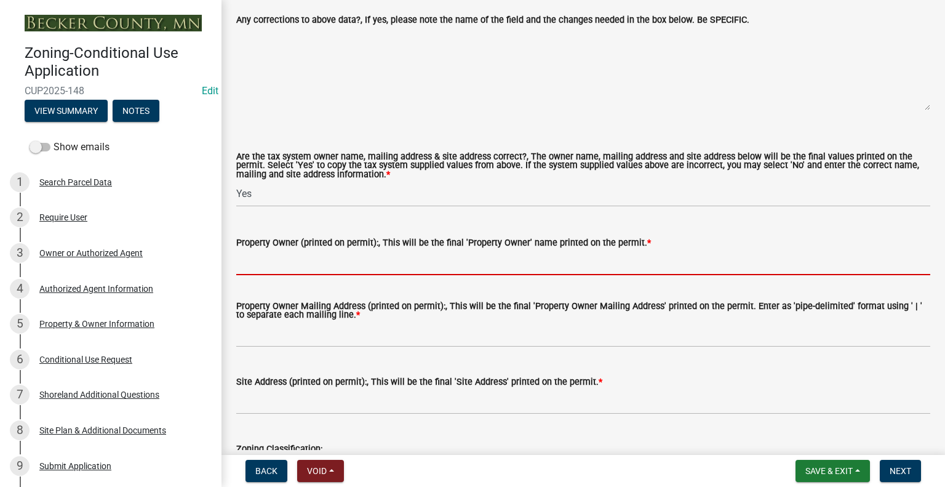
click at [260, 266] on input "Property Owner (printed on permit):, This will be the final 'Property Owner' na…" at bounding box center [583, 262] width 694 height 25
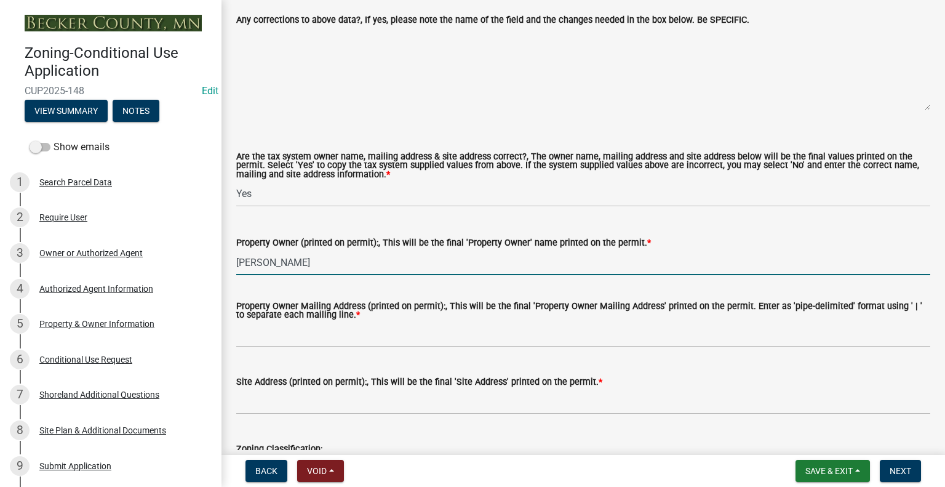
type input "Devon Green"
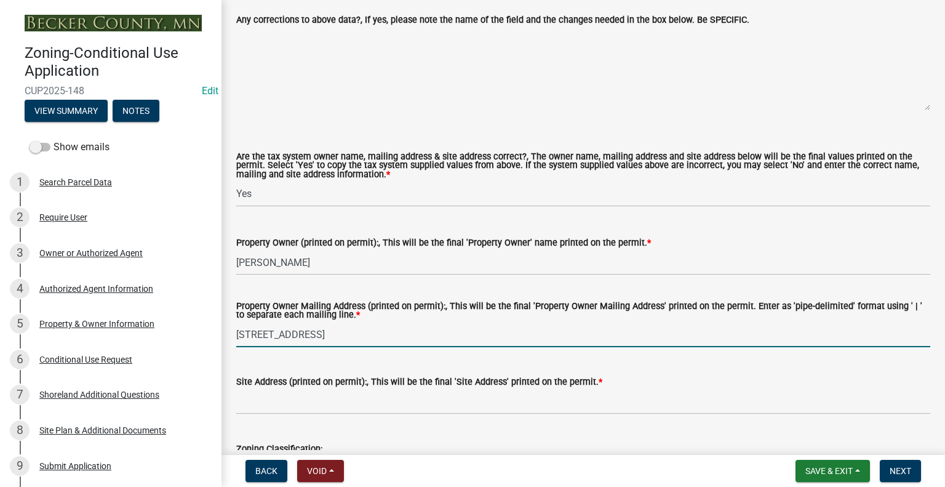
type input "PO Box 188 Ogema, MN 56569"
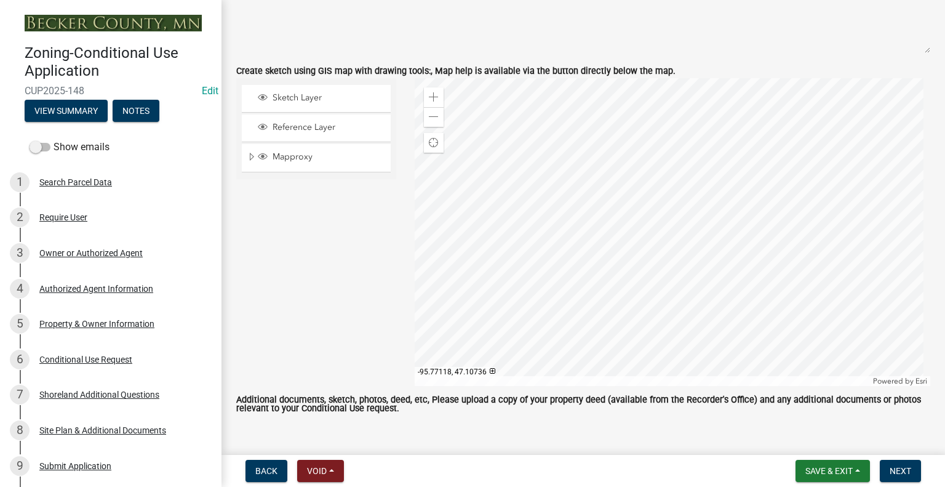
scroll to position [2399, 0]
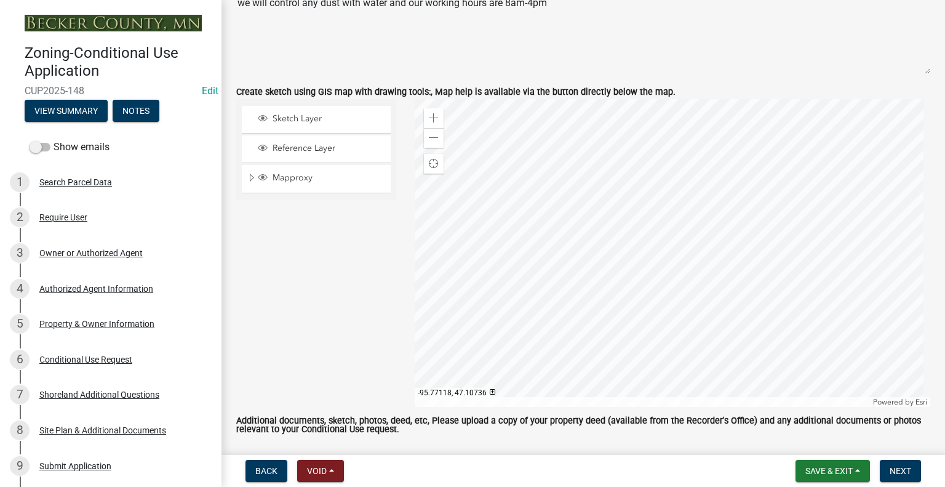
type input "38173 Co Hwy 34 Ogema, MN 56569"
click at [529, 472] on div "Back Void Withdraw Lock Expire Void Save & Exit Save Save & Exit Next" at bounding box center [583, 471] width 704 height 22
